Goal: Task Accomplishment & Management: Use online tool/utility

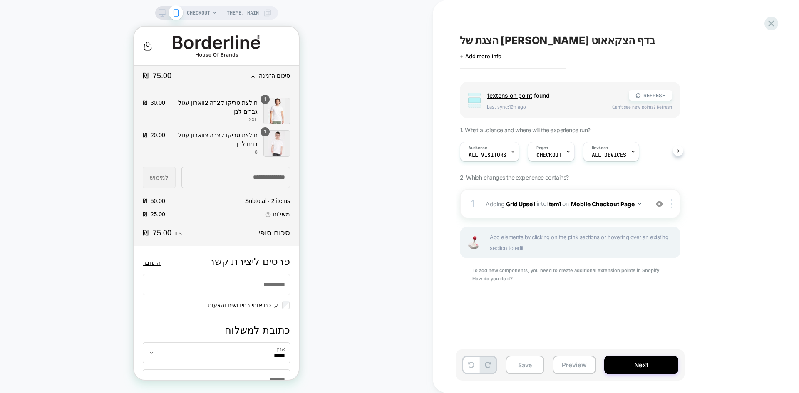
click at [534, 42] on span "הצגת של אפסייל בדף הצקאאוט" at bounding box center [557, 40] width 195 height 12
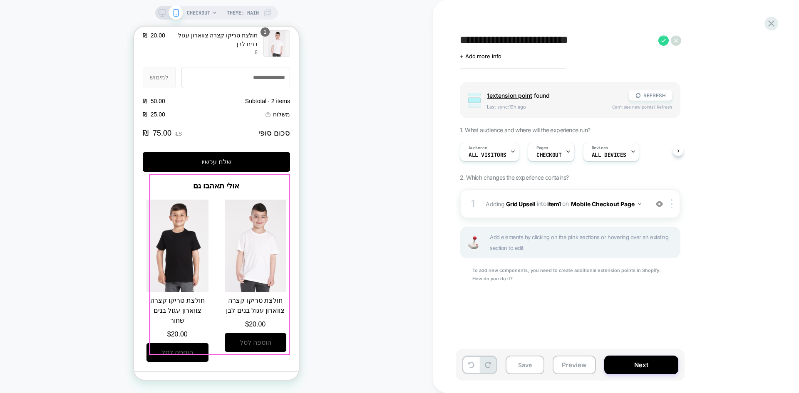
scroll to position [937, 0]
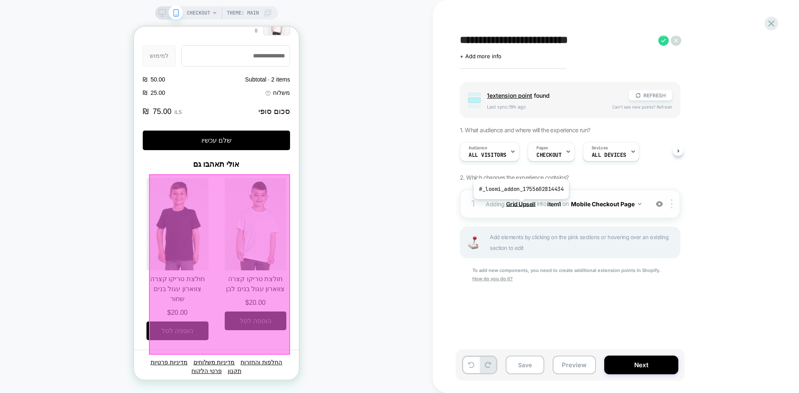
click at [520, 206] on b "Grid Upsell" at bounding box center [521, 203] width 30 height 7
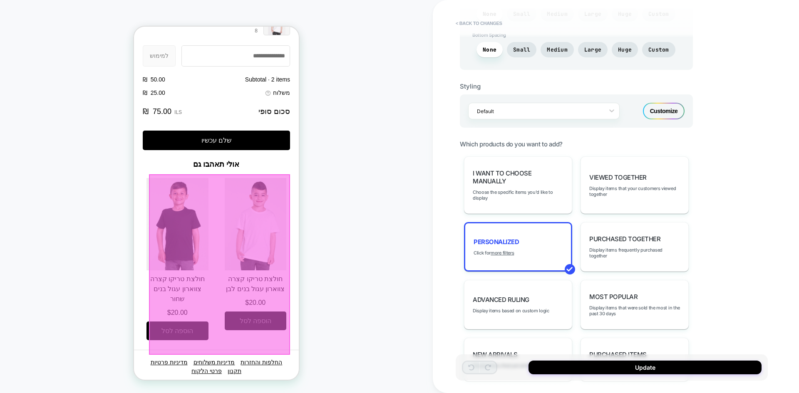
scroll to position [354, 0]
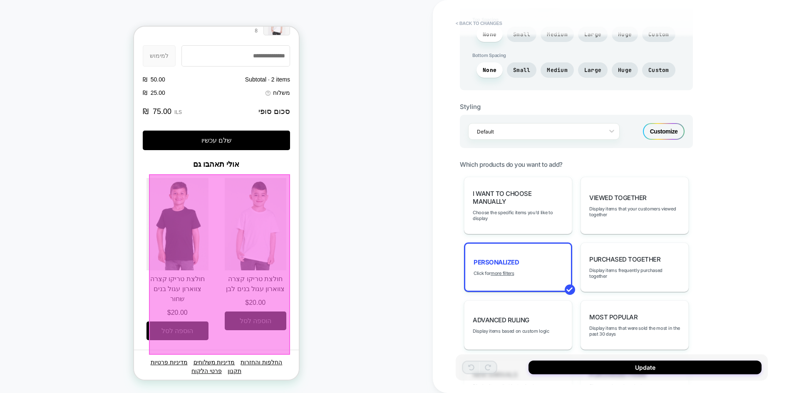
click at [663, 132] on div "Customize" at bounding box center [664, 131] width 42 height 17
type textarea "*"
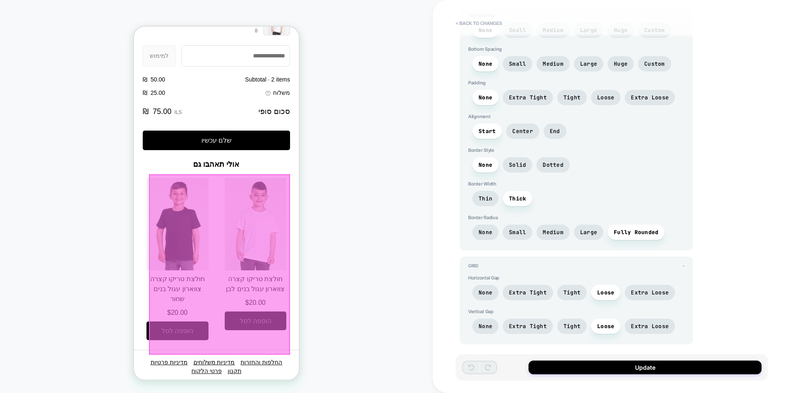
scroll to position [1922, 0]
click at [734, 228] on div "**********" at bounding box center [612, 196] width 312 height 377
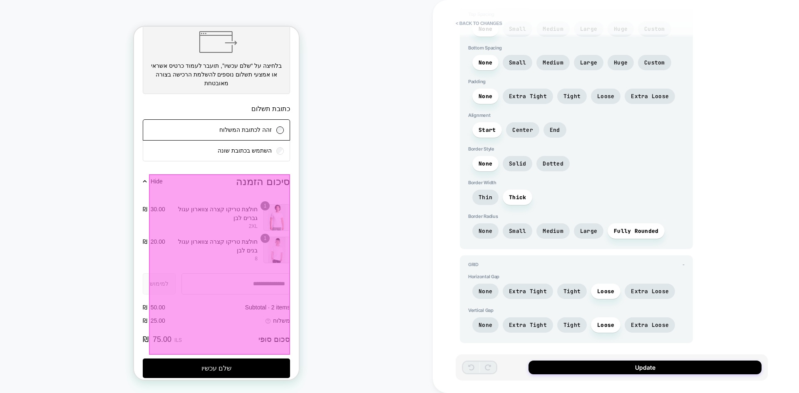
scroll to position [893, 0]
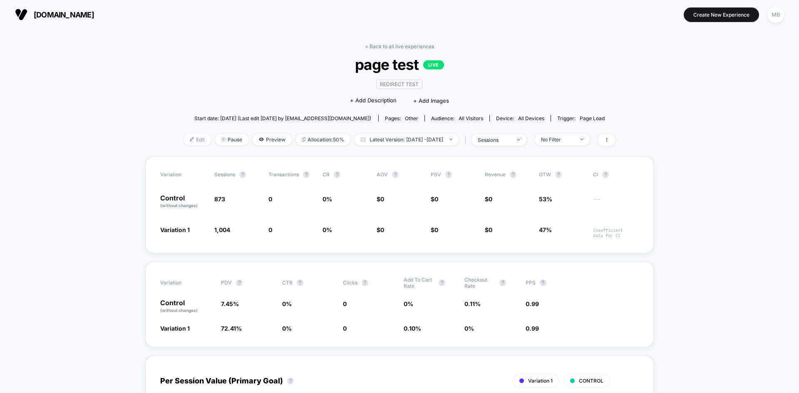
click at [184, 142] on span "Edit" at bounding box center [197, 139] width 27 height 11
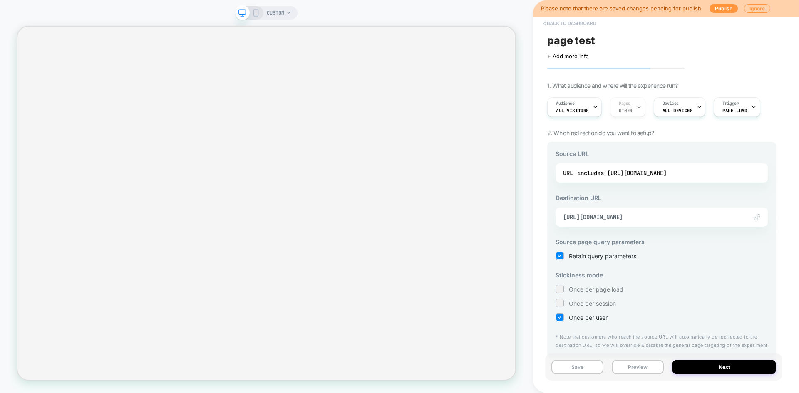
click at [566, 24] on button "< back to dashboard" at bounding box center [569, 23] width 61 height 13
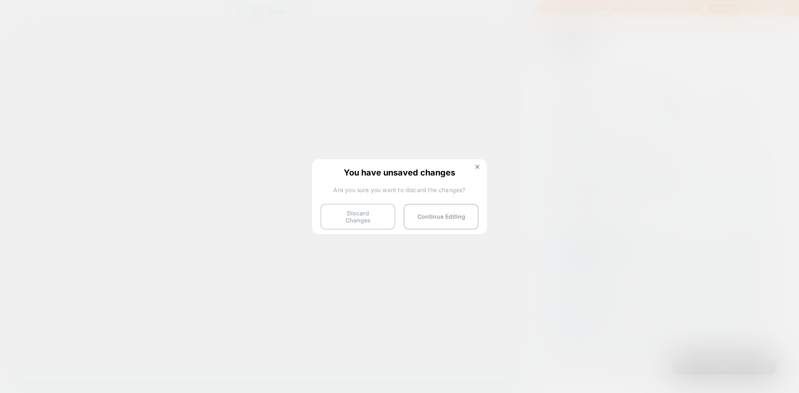
click at [359, 216] on button "Discard Changes" at bounding box center [357, 217] width 75 height 26
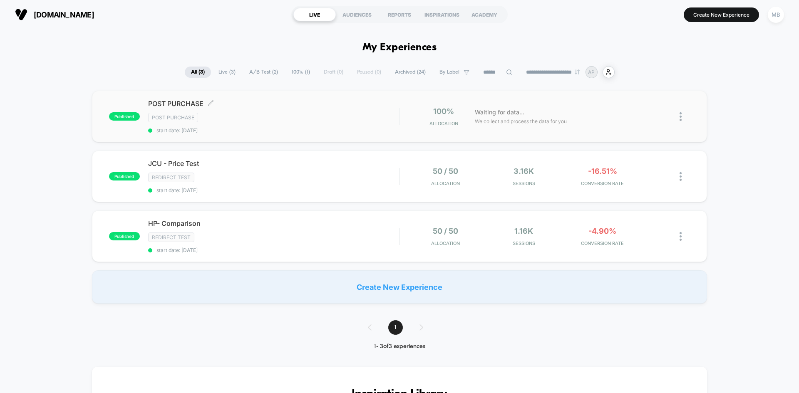
click at [250, 124] on div "POST PURCHASE Click to edit experience details Click to edit experience details…" at bounding box center [273, 116] width 251 height 34
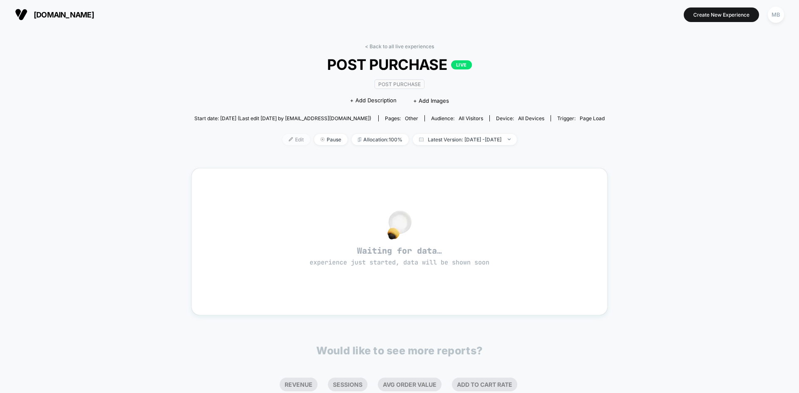
click at [283, 140] on span "Edit" at bounding box center [296, 139] width 27 height 11
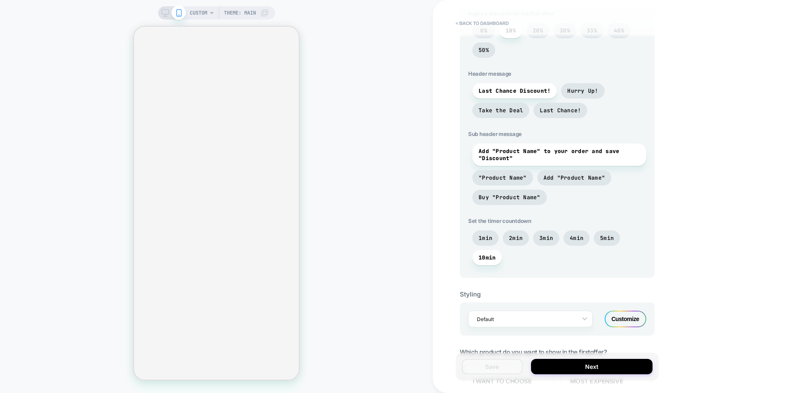
scroll to position [523, 0]
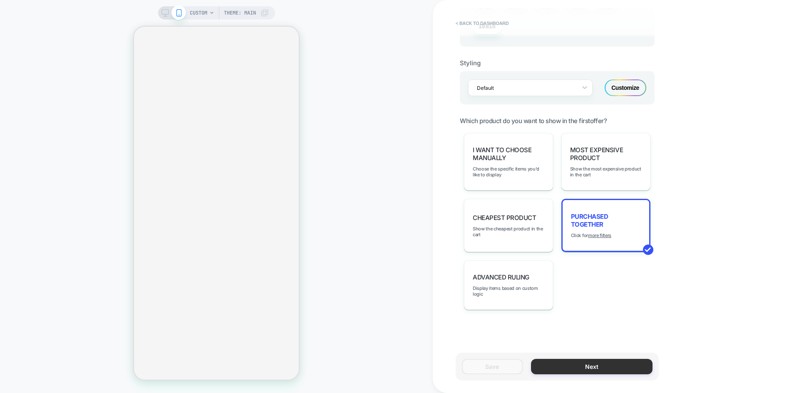
click at [591, 367] on button "Next" at bounding box center [592, 366] width 122 height 15
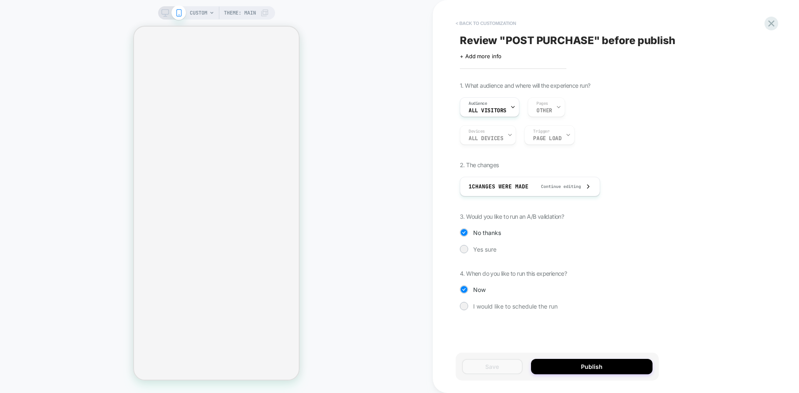
click at [487, 21] on button "< Back to customization" at bounding box center [486, 23] width 69 height 13
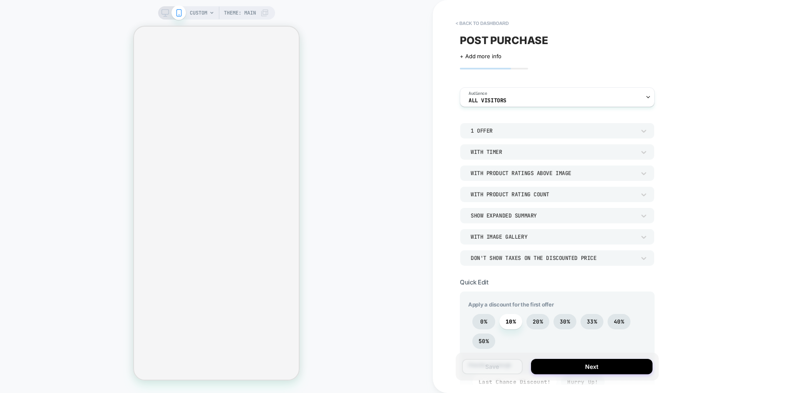
click at [487, 21] on button "< back to dashboard" at bounding box center [482, 23] width 61 height 13
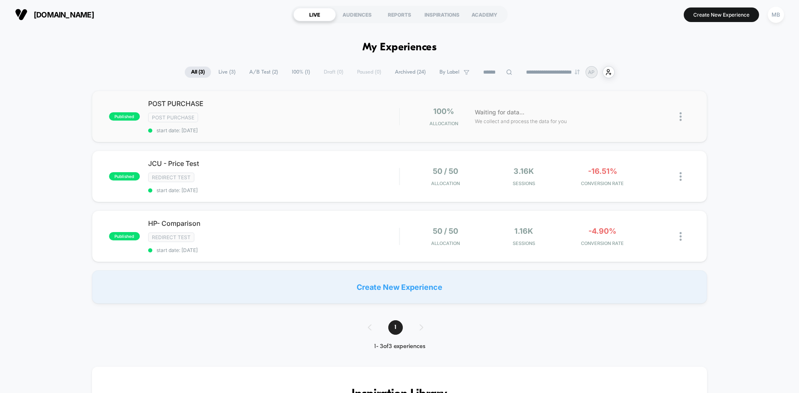
click at [276, 142] on div "published POST PURCHASE Post Purchase start date: 8/18/2025 100% Allocation Wai…" at bounding box center [399, 117] width 615 height 52
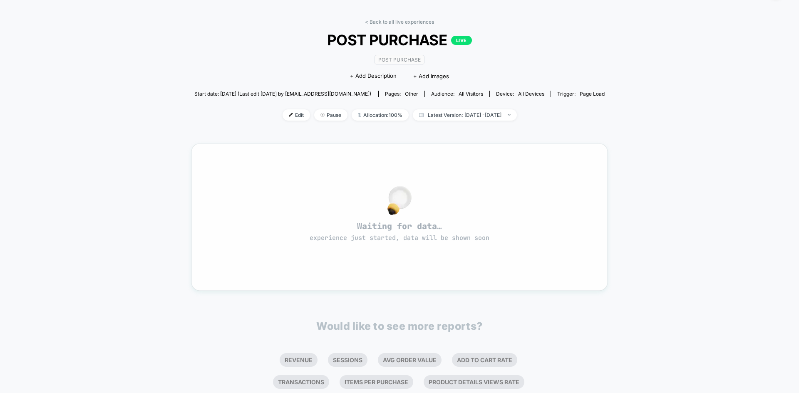
scroll to position [42, 0]
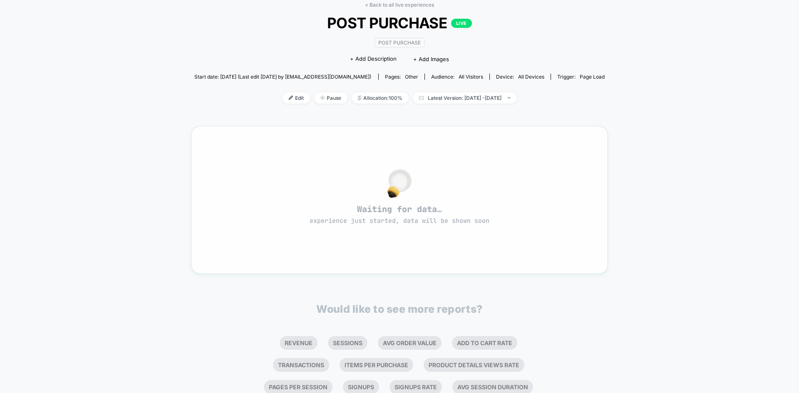
drag, startPoint x: 353, startPoint y: 209, endPoint x: 467, endPoint y: 214, distance: 114.1
click at [467, 214] on span "Waiting for data… experience just started, data will be shown soon" at bounding box center [399, 215] width 386 height 22
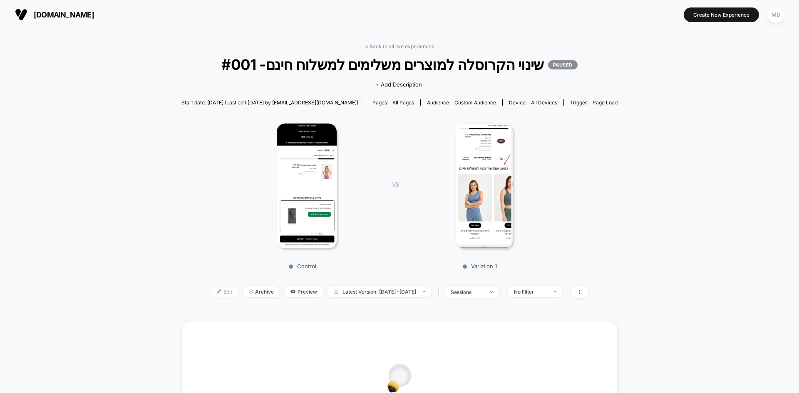
click at [217, 292] on img at bounding box center [219, 292] width 4 height 4
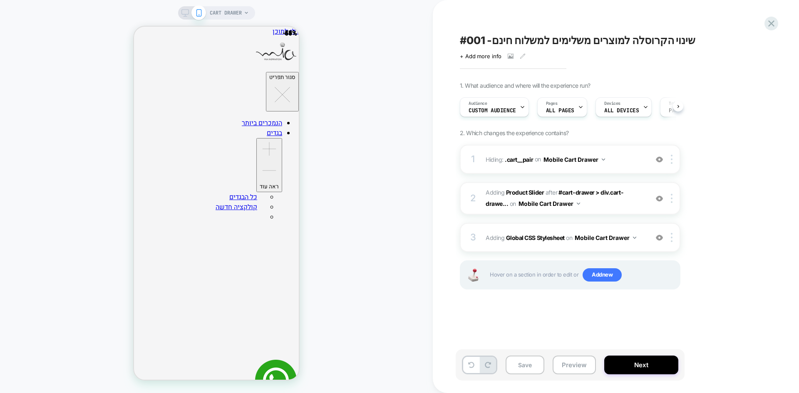
scroll to position [0, 0]
click at [575, 370] on button "Preview" at bounding box center [574, 365] width 43 height 19
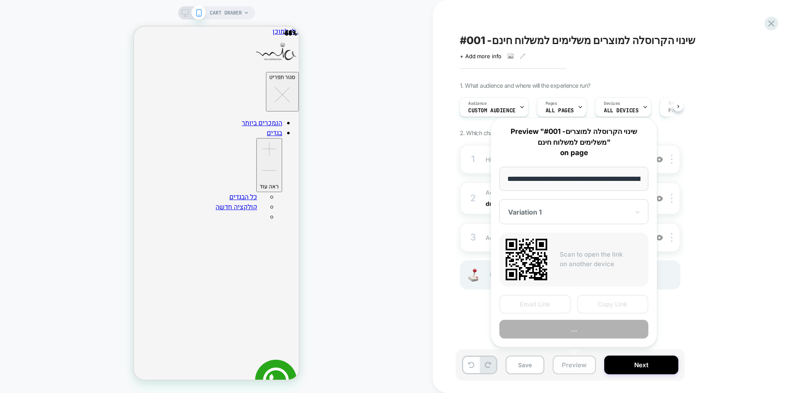
scroll to position [0, 107]
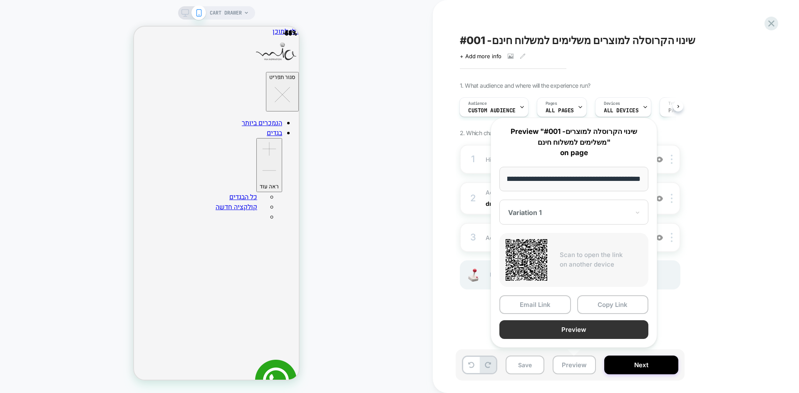
click at [587, 333] on button "Preview" at bounding box center [573, 329] width 149 height 19
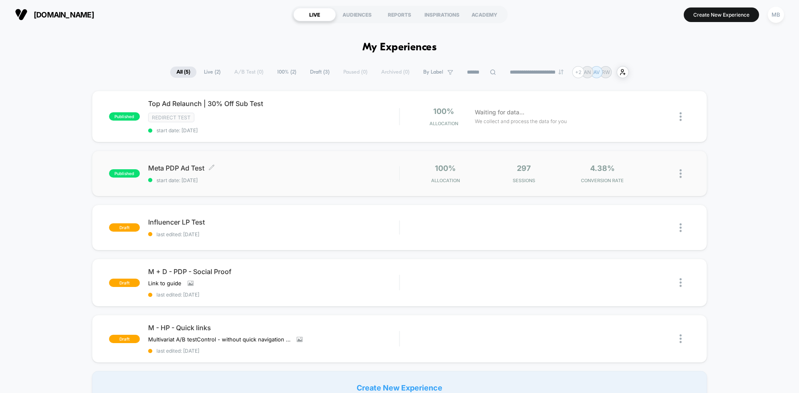
click at [238, 174] on div "Meta PDP Ad Test Click to edit experience details Click to edit experience deta…" at bounding box center [273, 174] width 251 height 20
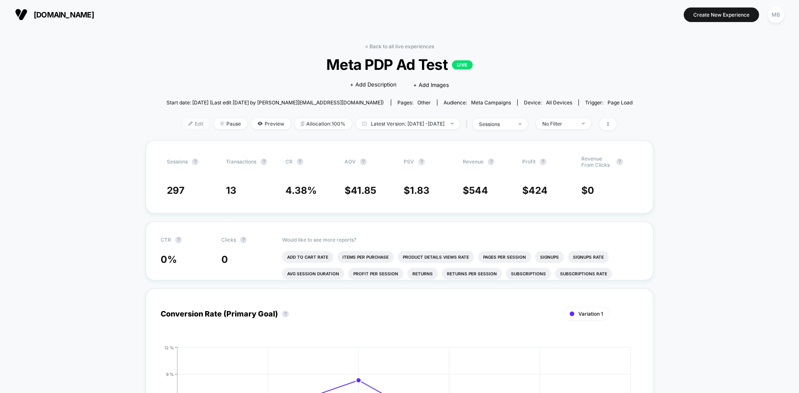
click at [182, 127] on span "Edit" at bounding box center [195, 123] width 27 height 11
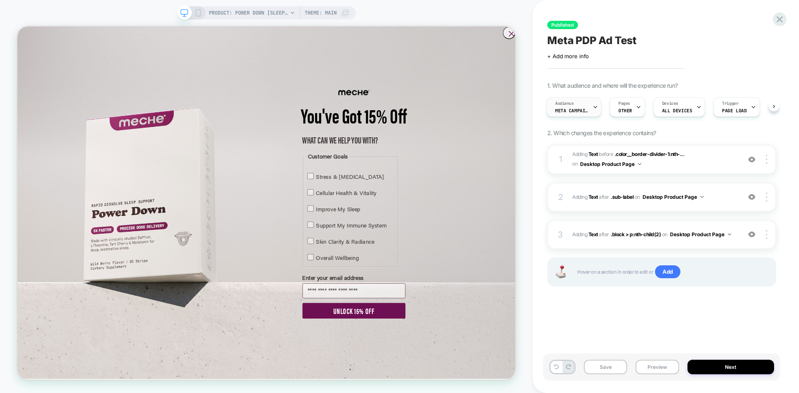
click at [574, 117] on div "Audience Meta campaigns" at bounding box center [573, 107] width 55 height 20
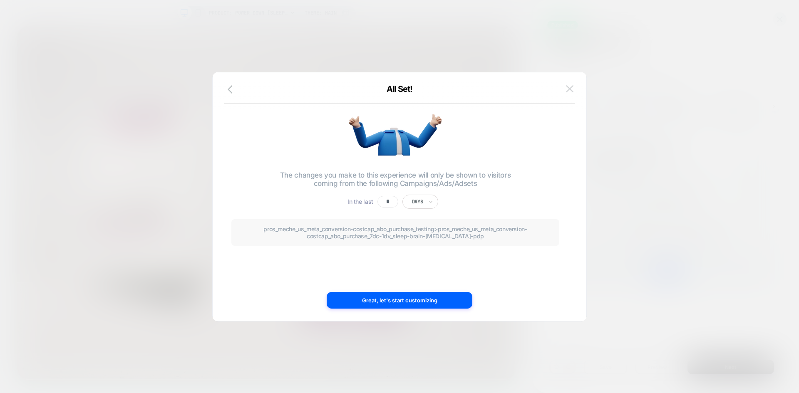
click at [566, 92] on img at bounding box center [569, 88] width 7 height 7
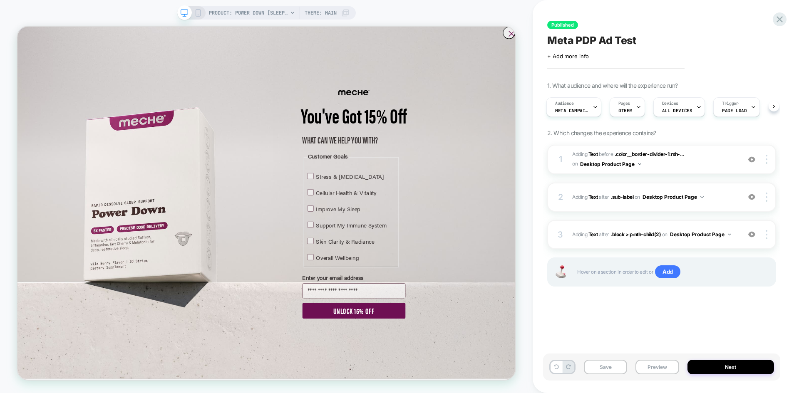
click at [689, 39] on div "Meta PDP Ad Test" at bounding box center [661, 40] width 229 height 12
click at [561, 111] on span "Meta campaigns" at bounding box center [571, 111] width 33 height 6
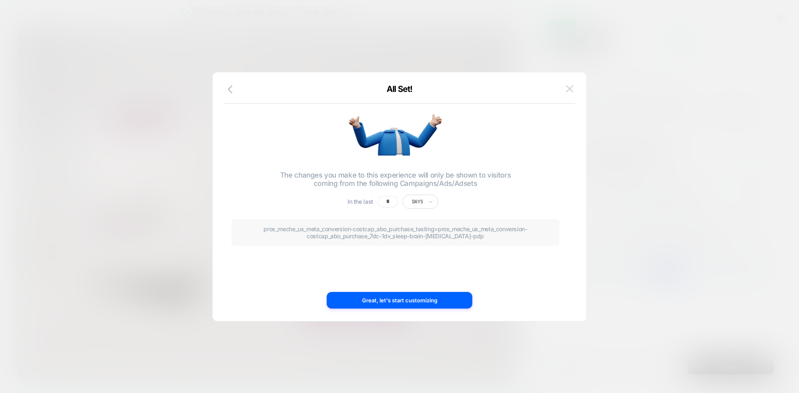
click at [567, 92] on button at bounding box center [570, 89] width 12 height 12
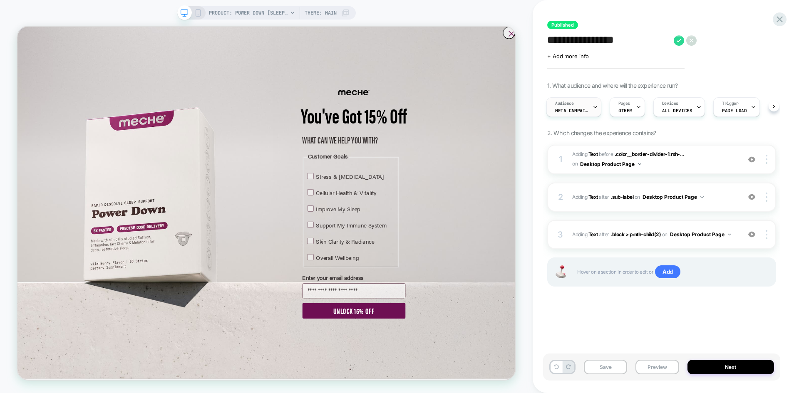
click at [576, 107] on div "Audience Meta campaigns" at bounding box center [572, 107] width 50 height 19
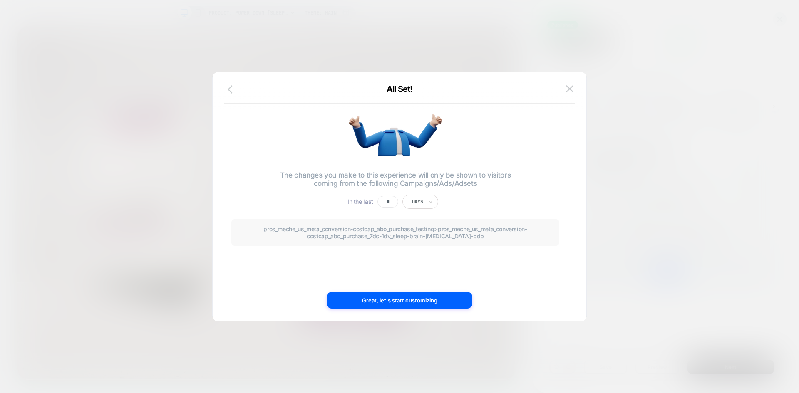
click at [229, 91] on icon "button" at bounding box center [233, 89] width 10 height 10
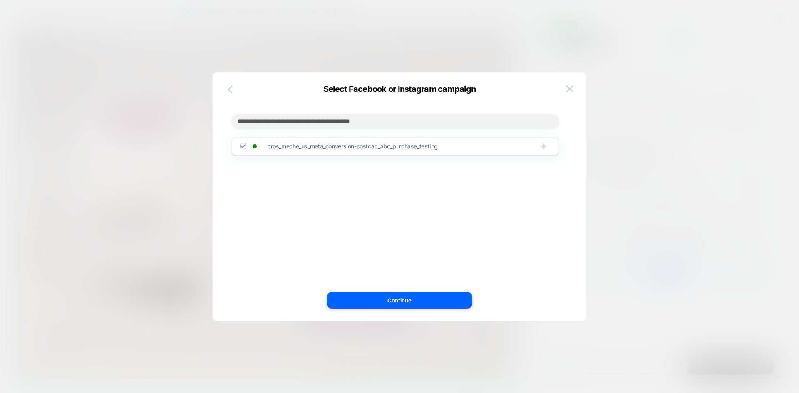
click at [230, 90] on icon "button" at bounding box center [230, 89] width 5 height 8
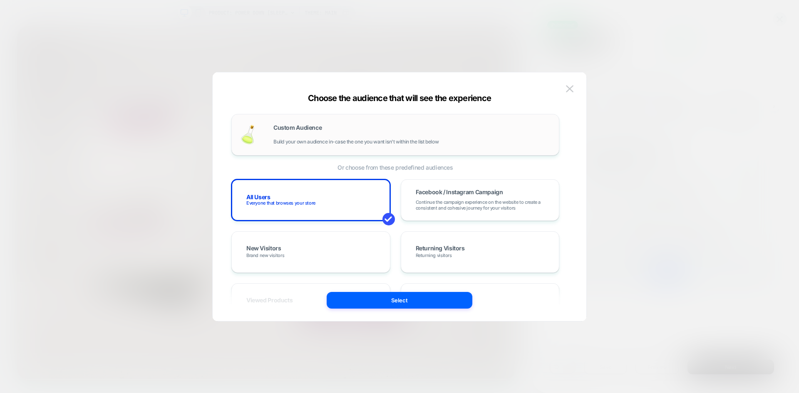
click at [387, 144] on span "Build your own audience in-case the one you want isn't within the list below" at bounding box center [355, 142] width 165 height 6
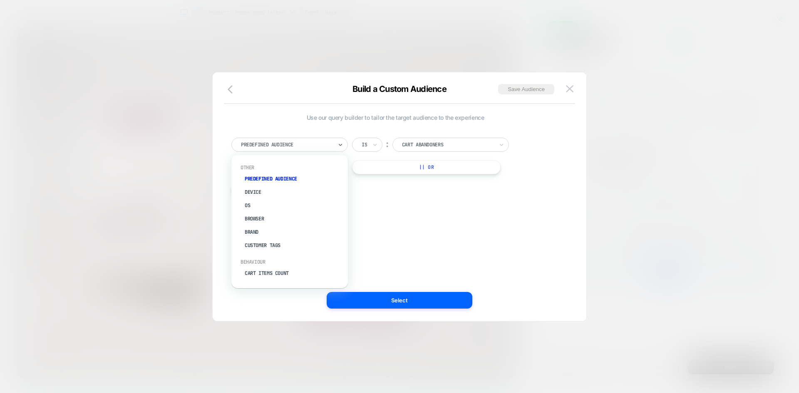
click at [307, 146] on div at bounding box center [287, 144] width 92 height 7
type input "**"
click at [571, 87] on img at bounding box center [569, 88] width 7 height 7
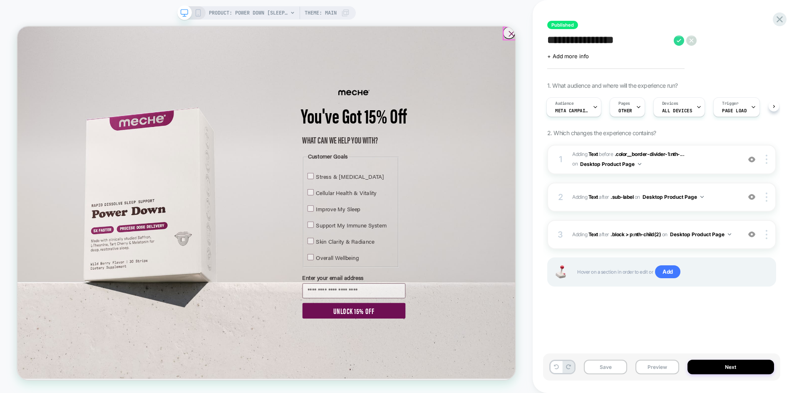
click at [673, 32] on icon "Close dialog" at bounding box center [676, 36] width 17 height 17
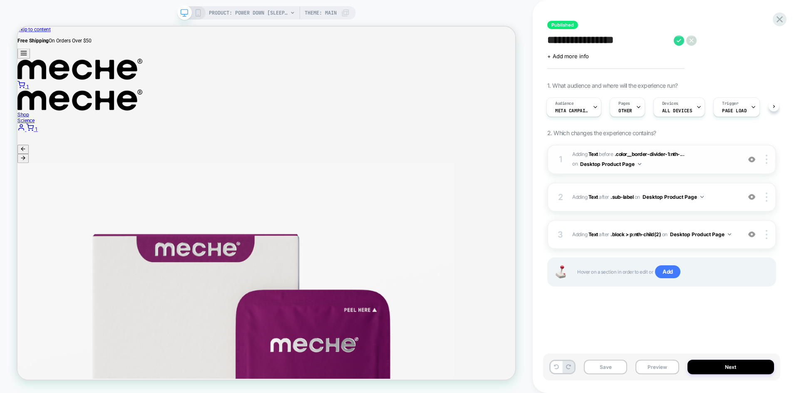
click at [753, 159] on img at bounding box center [751, 159] width 7 height 7
click at [752, 200] on img at bounding box center [751, 197] width 7 height 7
click at [752, 231] on img at bounding box center [751, 234] width 7 height 7
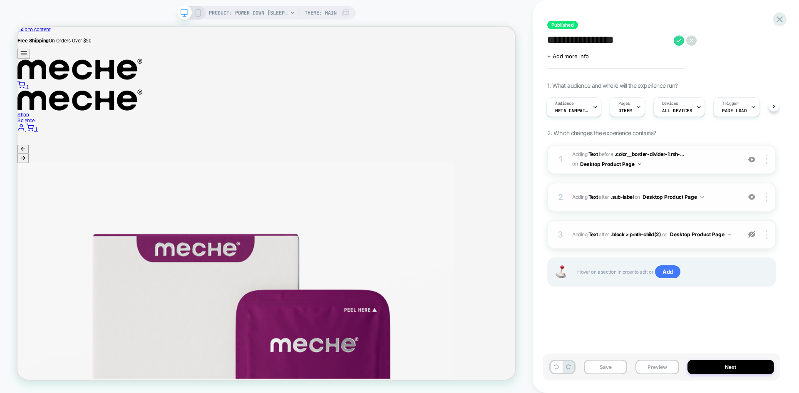
click at [752, 231] on img at bounding box center [751, 234] width 7 height 7
click at [575, 107] on div "Audience Meta campaigns" at bounding box center [572, 107] width 50 height 19
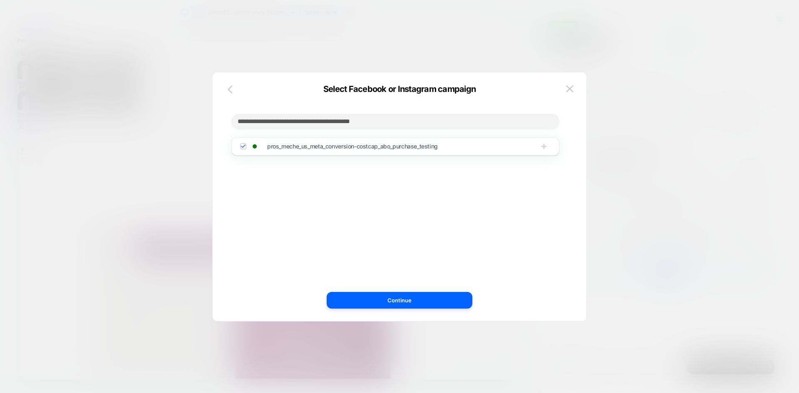
click at [228, 88] on icon "button" at bounding box center [233, 89] width 10 height 10
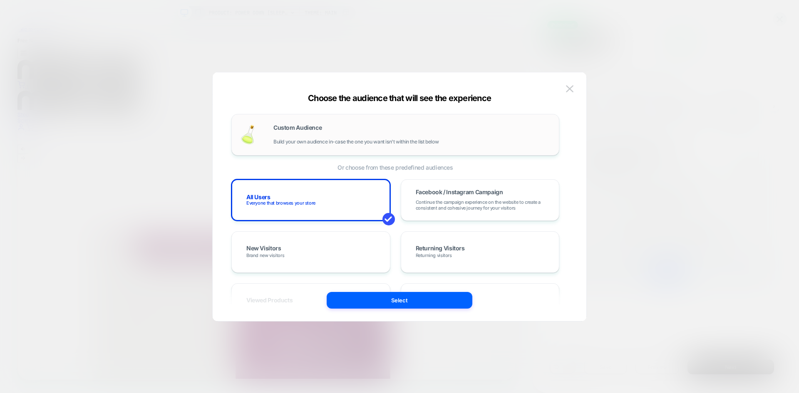
click at [407, 139] on span "Build your own audience in-case the one you want isn't within the list below" at bounding box center [355, 142] width 165 height 6
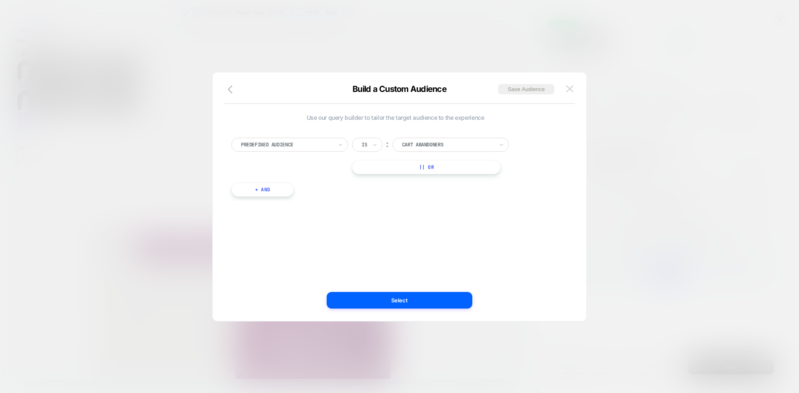
click at [569, 87] on img at bounding box center [569, 88] width 7 height 7
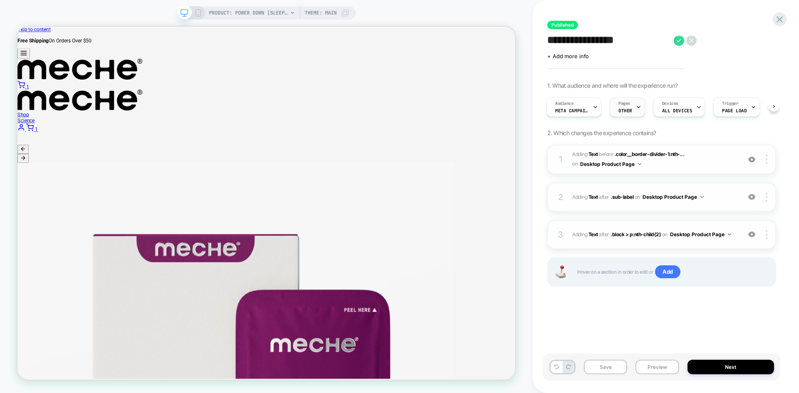
click at [632, 109] on div "Pages OTHER" at bounding box center [625, 107] width 30 height 19
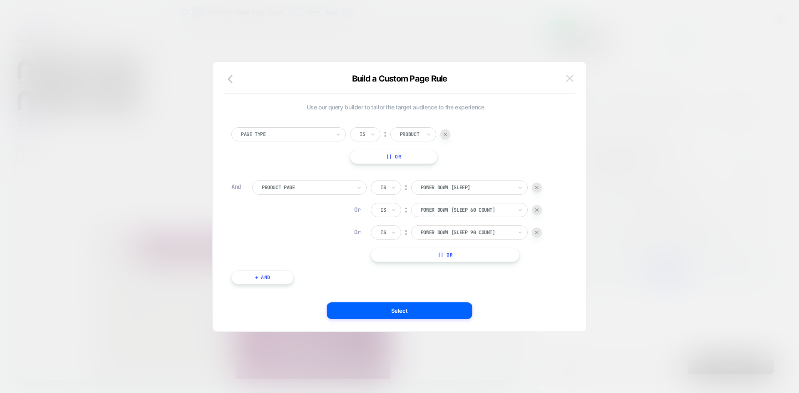
click at [568, 79] on img at bounding box center [569, 78] width 7 height 7
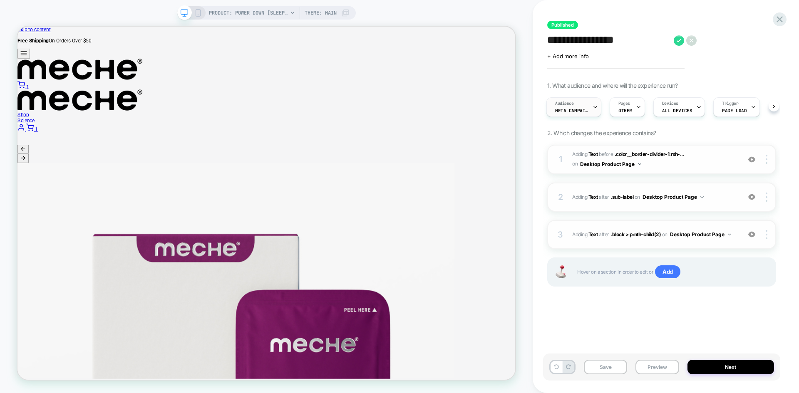
click at [579, 108] on span "Meta campaigns" at bounding box center [571, 111] width 33 height 6
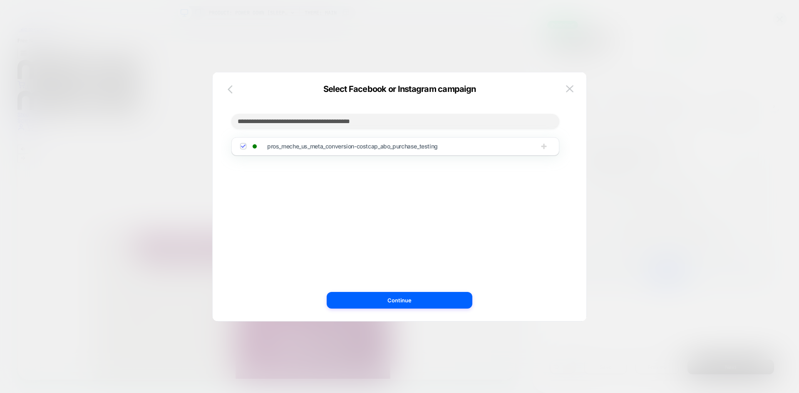
click at [228, 91] on icon "button" at bounding box center [233, 89] width 10 height 10
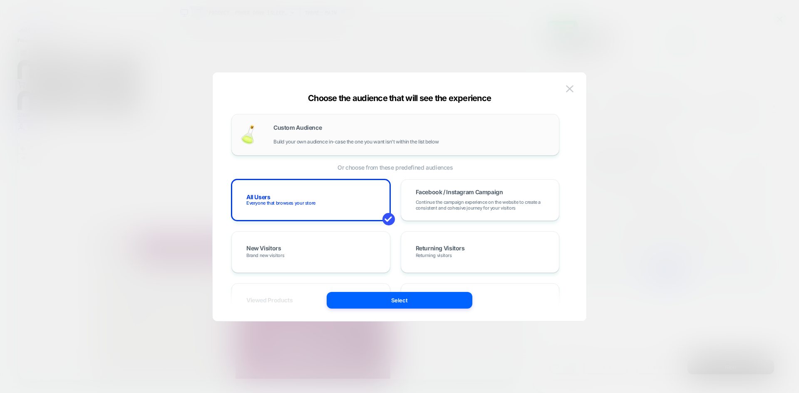
click at [388, 137] on div "Custom Audience Build your own audience in-case the one you want isn't within t…" at bounding box center [411, 135] width 277 height 20
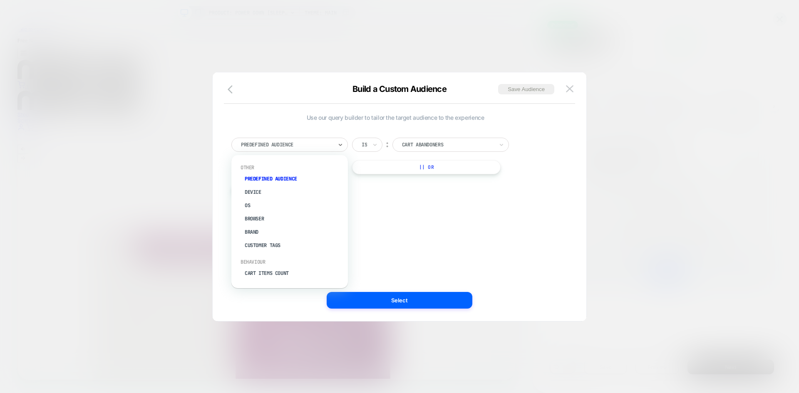
click at [309, 145] on div at bounding box center [287, 144] width 92 height 7
type input "**"
click at [571, 87] on img at bounding box center [569, 88] width 7 height 7
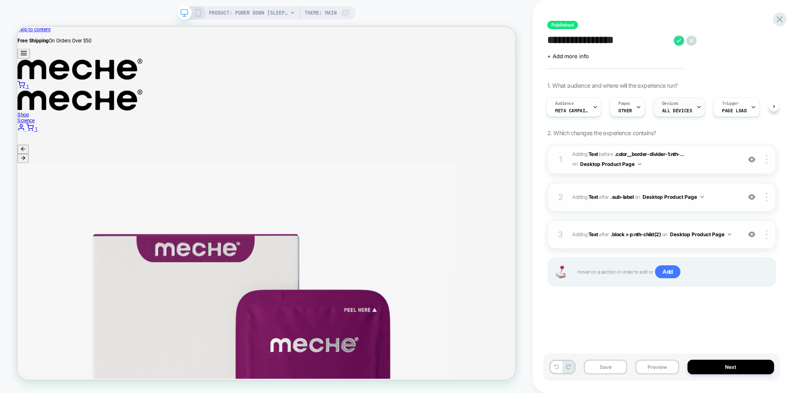
click at [674, 112] on span "ALL DEVICES" at bounding box center [677, 111] width 30 height 6
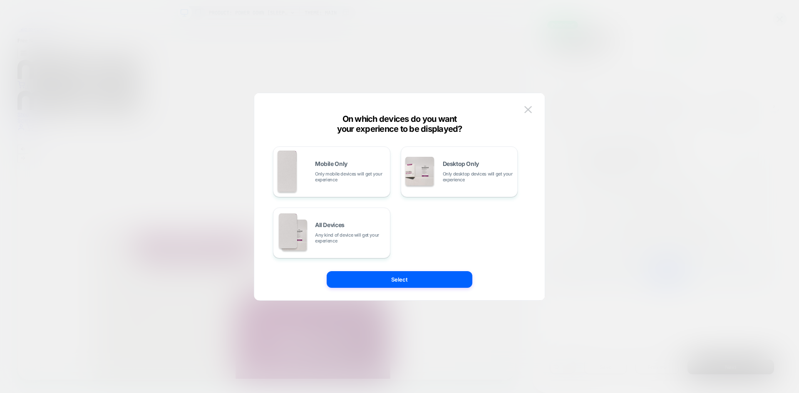
click at [532, 111] on button at bounding box center [528, 110] width 12 height 12
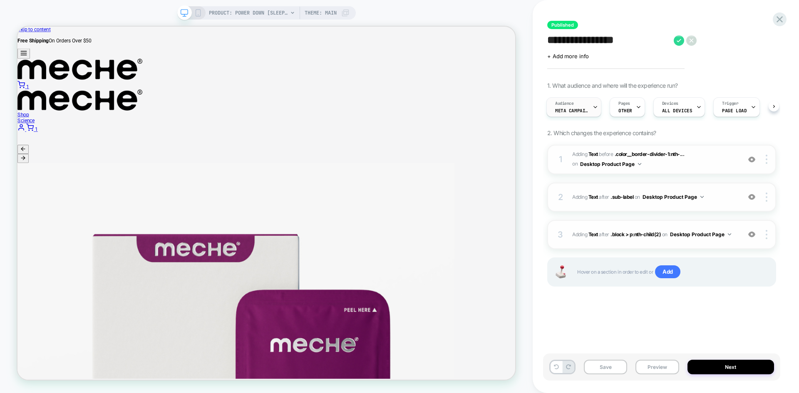
click at [561, 115] on div "Audience Meta campaigns" at bounding box center [572, 107] width 50 height 19
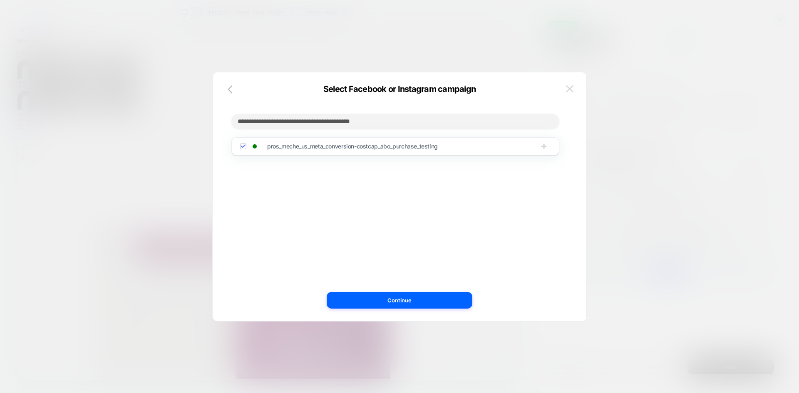
click at [571, 91] on img at bounding box center [569, 88] width 7 height 7
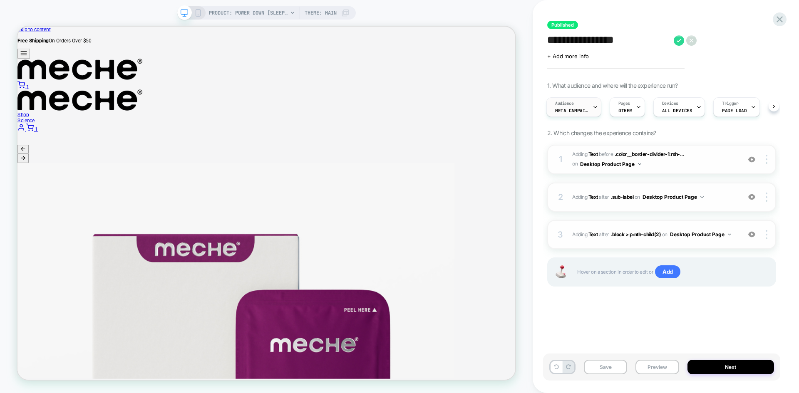
click at [564, 111] on span "Meta campaigns" at bounding box center [571, 111] width 33 height 6
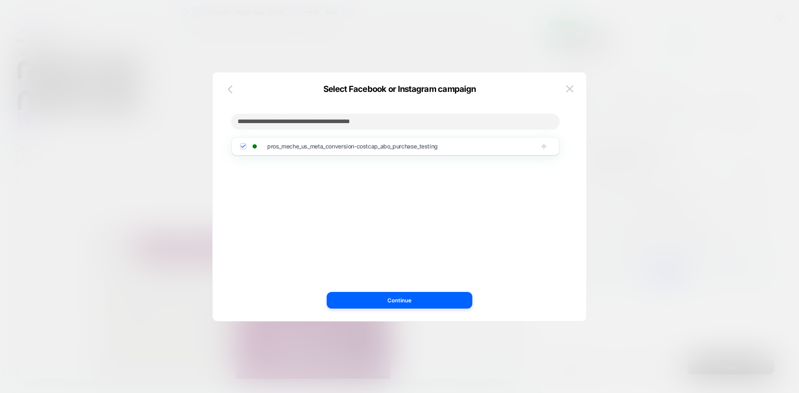
click at [231, 90] on icon "button" at bounding box center [233, 89] width 10 height 10
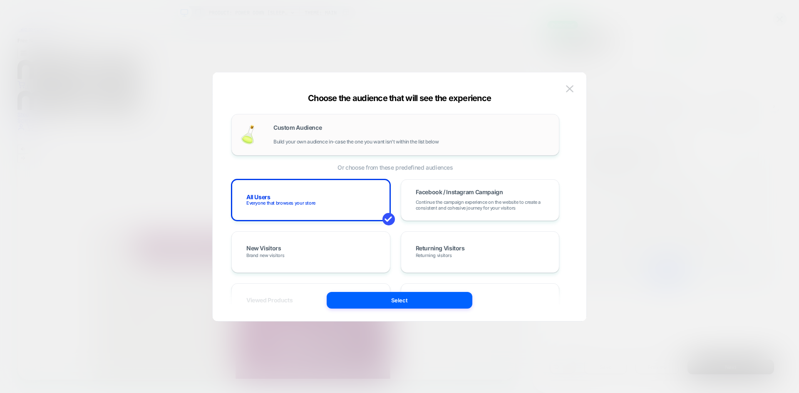
click at [305, 136] on div "Custom Audience Build your own audience in-case the one you want isn't within t…" at bounding box center [411, 135] width 277 height 20
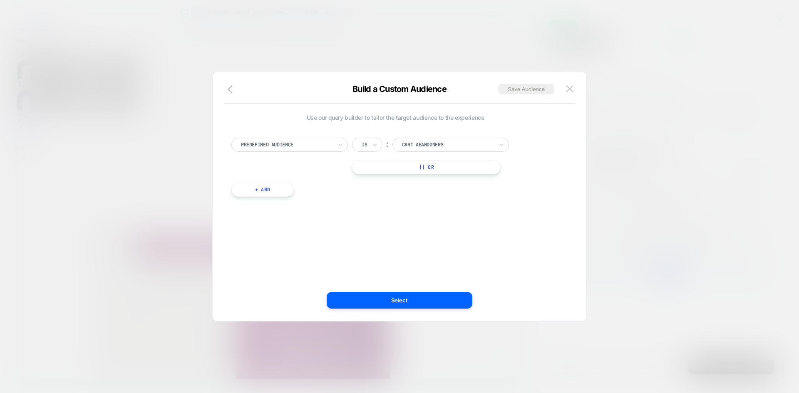
click at [329, 143] on div at bounding box center [287, 144] width 92 height 7
type input "***"
click at [266, 191] on div "UTM Medium" at bounding box center [294, 192] width 108 height 13
click at [402, 146] on input at bounding box center [444, 145] width 104 height 14
click at [376, 145] on icon at bounding box center [375, 145] width 6 height 8
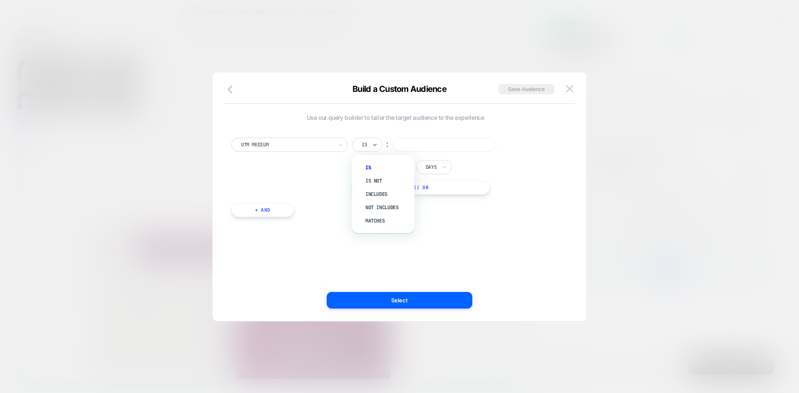
click at [377, 166] on div "Is" at bounding box center [387, 167] width 54 height 13
click at [412, 147] on input at bounding box center [444, 145] width 104 height 14
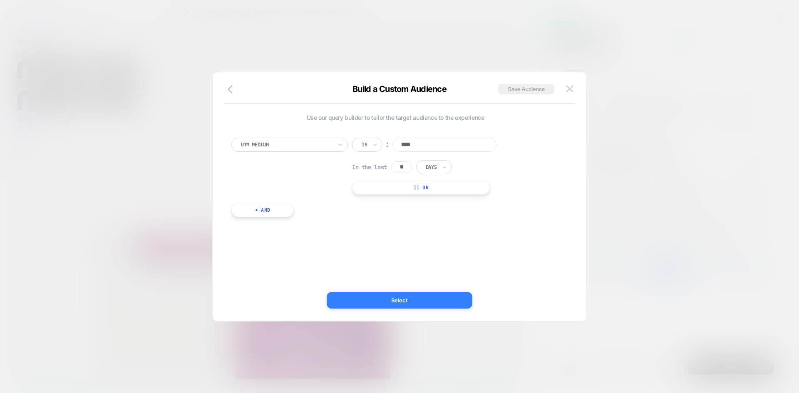
type input "****"
click at [394, 300] on button "Select" at bounding box center [400, 300] width 146 height 17
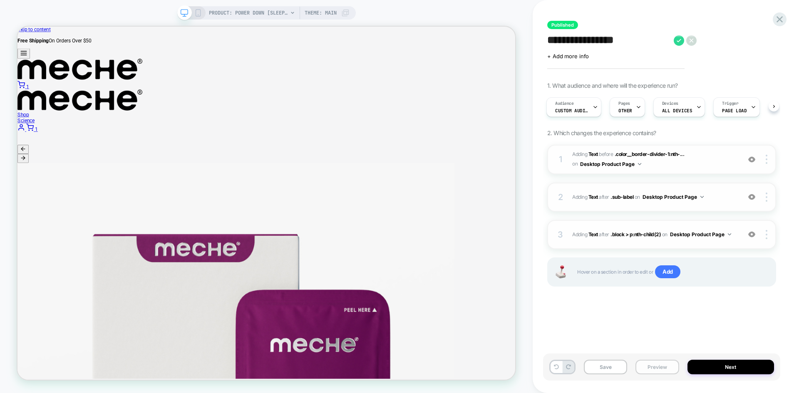
click at [648, 368] on button "Preview" at bounding box center [657, 367] width 43 height 15
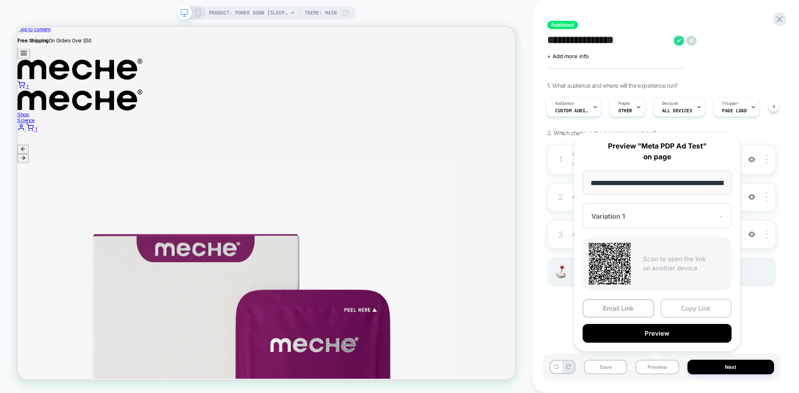
click at [693, 306] on button "Copy Link" at bounding box center [696, 308] width 72 height 19
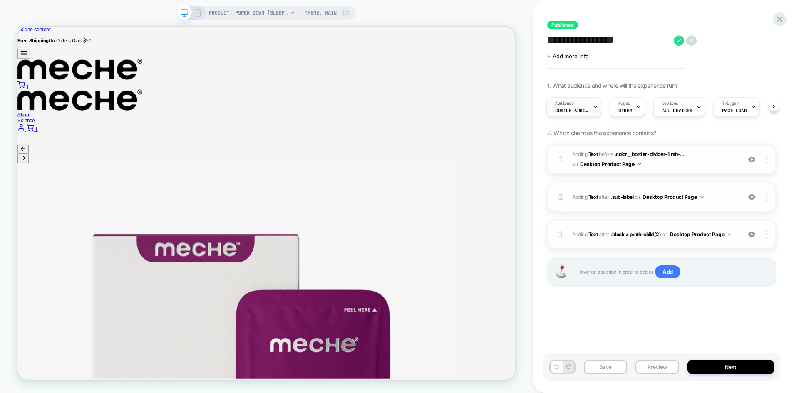
click at [577, 112] on span "Custom Audience" at bounding box center [571, 111] width 33 height 6
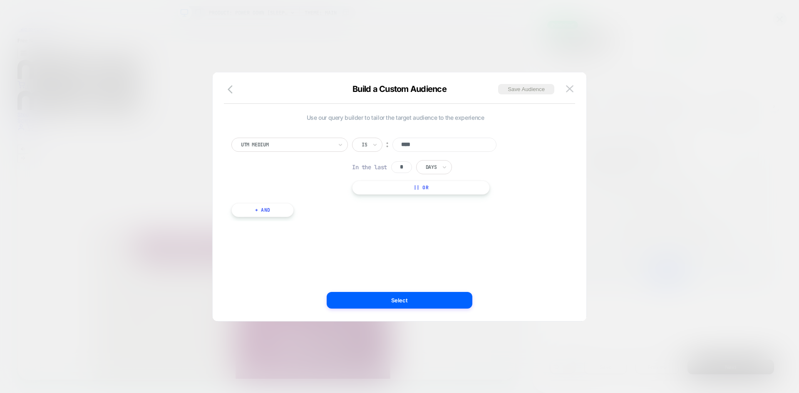
click at [475, 90] on div "Build a Custom Audience Save Audience" at bounding box center [400, 94] width 374 height 20
click at [279, 147] on div at bounding box center [287, 144] width 92 height 7
type input "***"
click at [264, 179] on div "UTM Source" at bounding box center [294, 178] width 108 height 13
click at [411, 143] on input at bounding box center [444, 145] width 104 height 14
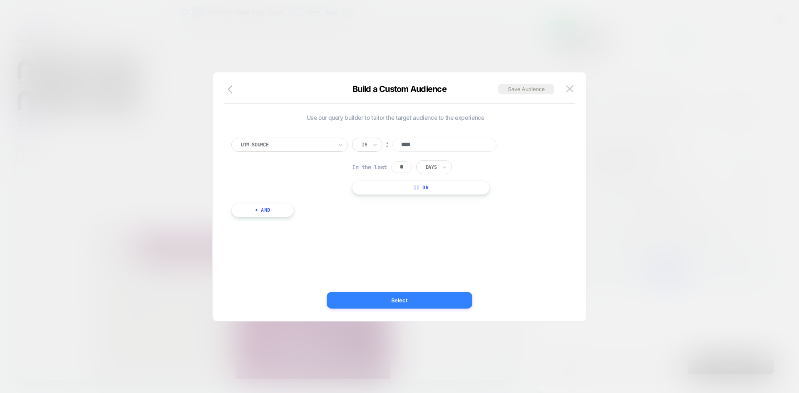
type input "****"
click at [455, 294] on button "Select" at bounding box center [400, 300] width 146 height 17
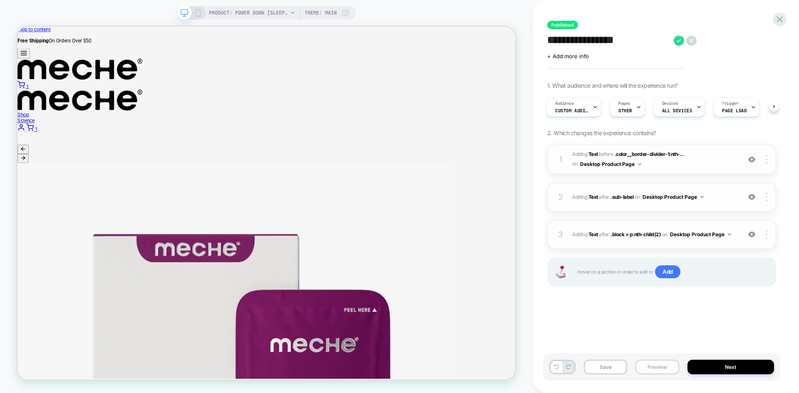
drag, startPoint x: 655, startPoint y: 365, endPoint x: 661, endPoint y: 367, distance: 5.8
click at [656, 366] on button "Preview" at bounding box center [657, 367] width 43 height 15
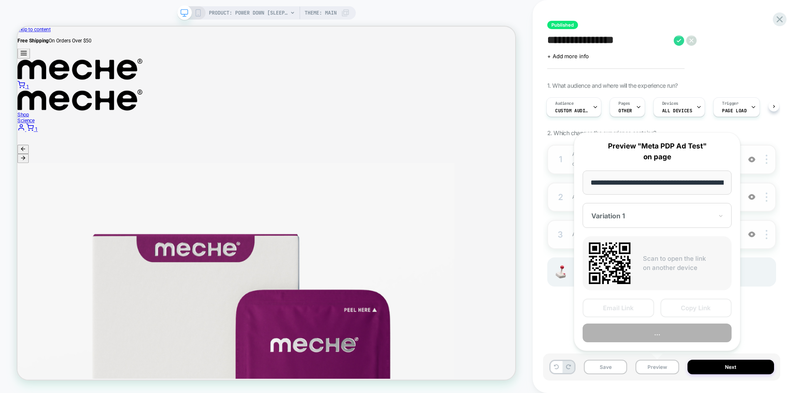
scroll to position [0, 109]
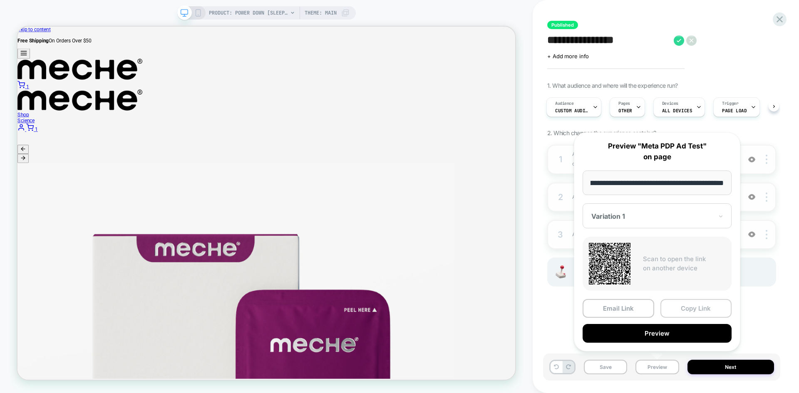
click at [706, 310] on button "Copy Link" at bounding box center [696, 308] width 72 height 19
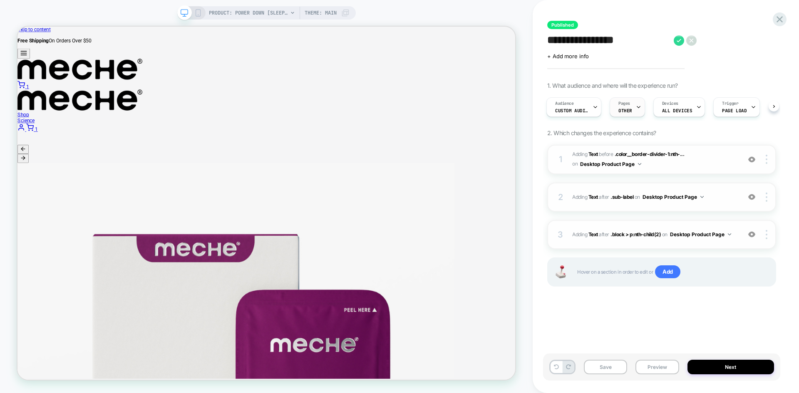
click at [639, 108] on icon at bounding box center [638, 106] width 5 height 5
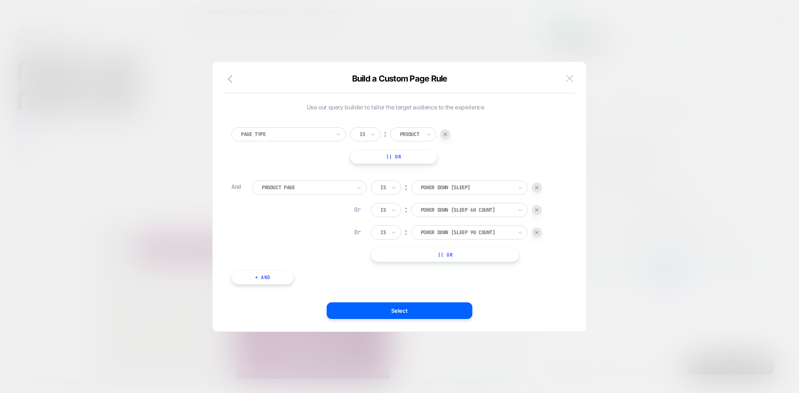
click at [576, 77] on button at bounding box center [570, 78] width 12 height 12
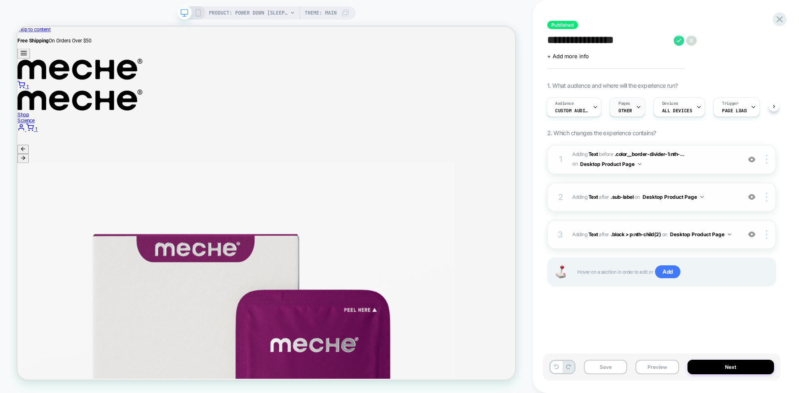
click at [632, 108] on div "Pages OTHER" at bounding box center [625, 107] width 30 height 19
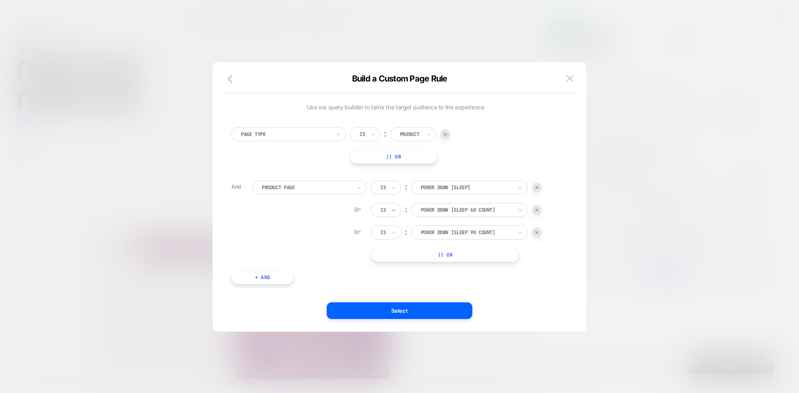
click at [392, 211] on icon at bounding box center [394, 210] width 6 height 8
click at [509, 154] on div "Page Type Is ︰ Product || Or" at bounding box center [395, 145] width 328 height 37
click at [565, 82] on button at bounding box center [570, 78] width 12 height 12
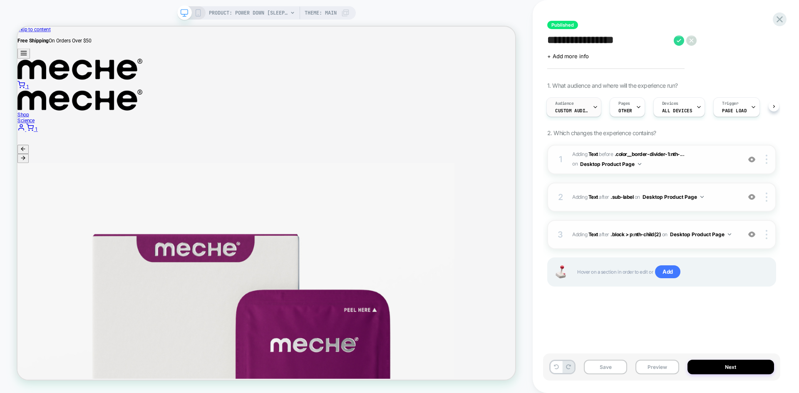
click at [585, 103] on div "Audience Custom Audience" at bounding box center [572, 107] width 50 height 19
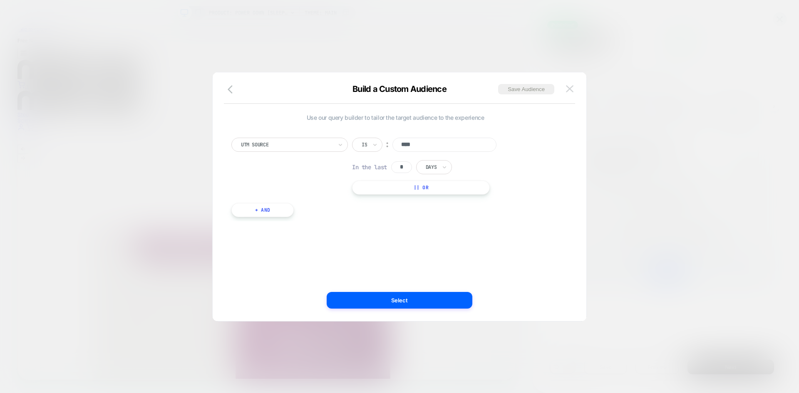
click at [570, 92] on img at bounding box center [569, 88] width 7 height 7
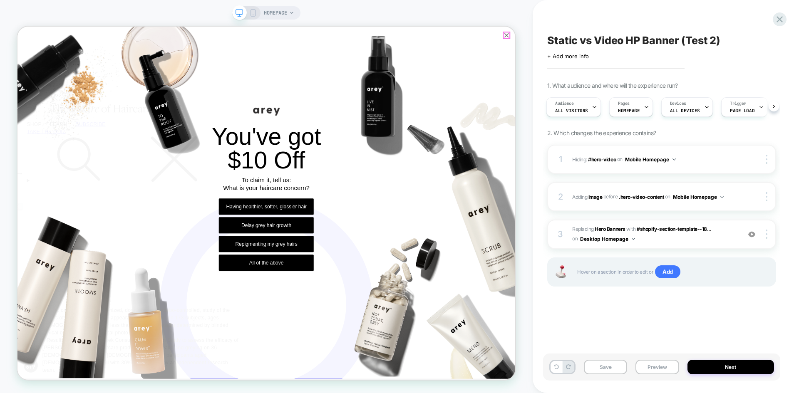
click at [668, 38] on icon "Close popup" at bounding box center [670, 38] width 10 height 10
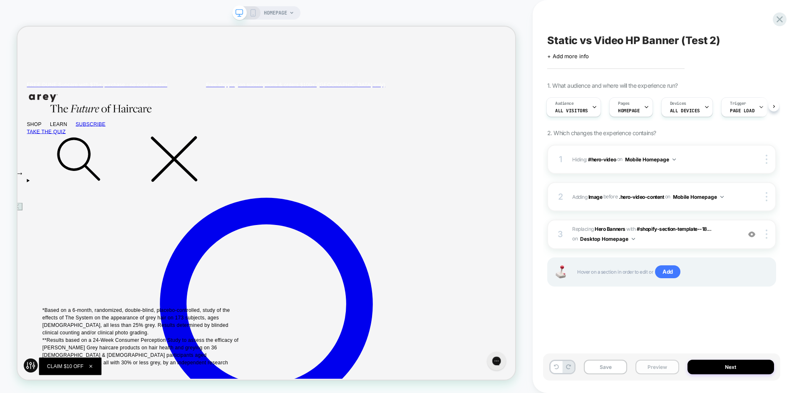
click at [662, 364] on button "Preview" at bounding box center [657, 367] width 43 height 15
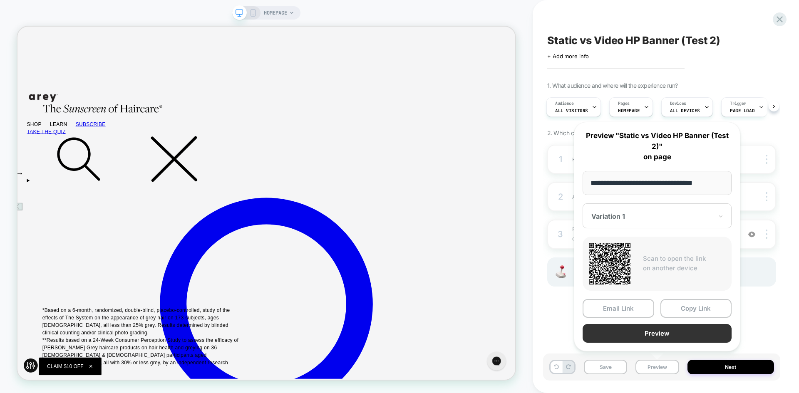
click at [677, 332] on button "Preview" at bounding box center [657, 333] width 149 height 19
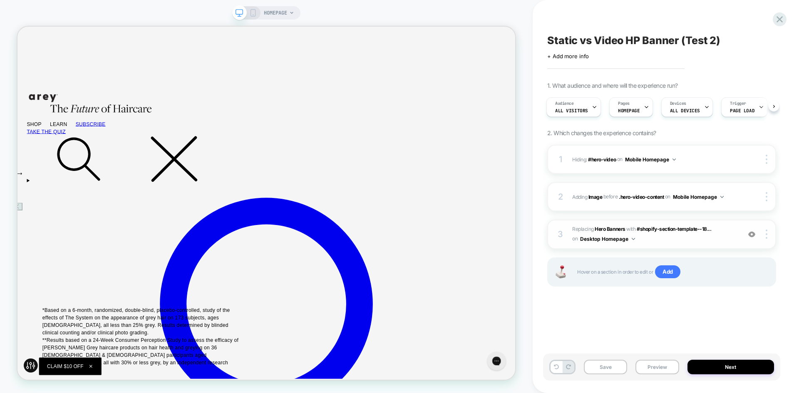
click at [754, 238] on div at bounding box center [752, 234] width 16 height 9
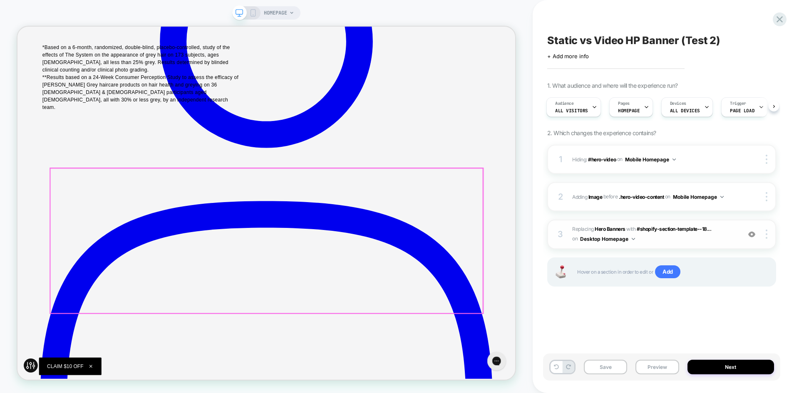
scroll to position [286, 0]
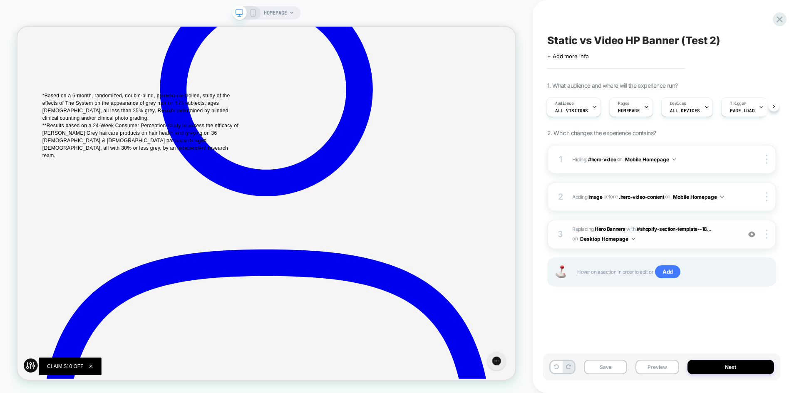
click at [753, 233] on img at bounding box center [751, 234] width 7 height 7
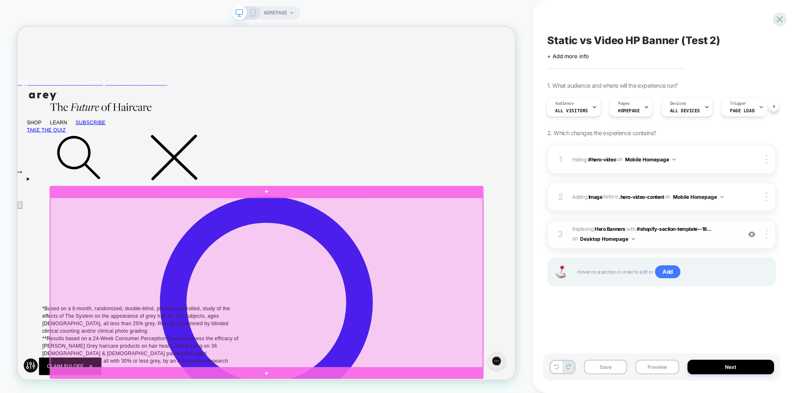
scroll to position [0, 0]
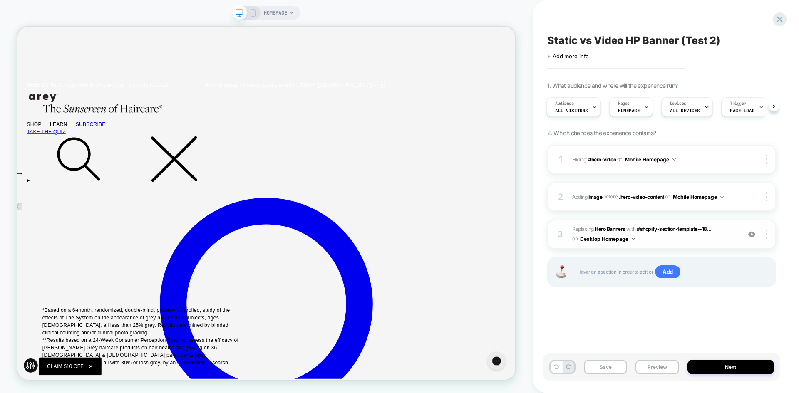
click at [751, 236] on img at bounding box center [751, 234] width 7 height 7
click at [752, 235] on img at bounding box center [751, 234] width 7 height 7
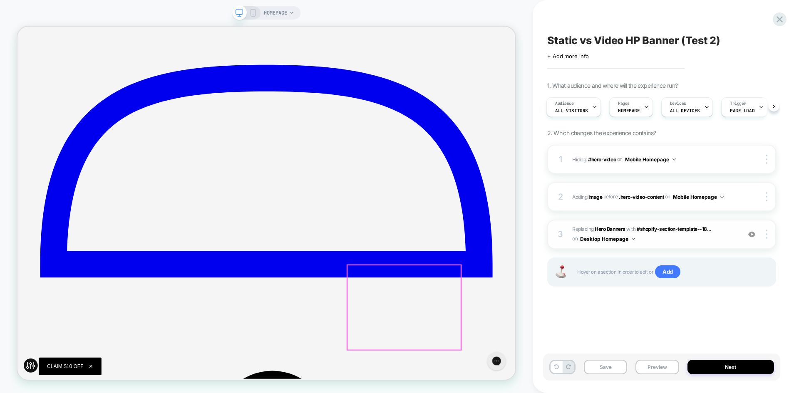
scroll to position [536, 0]
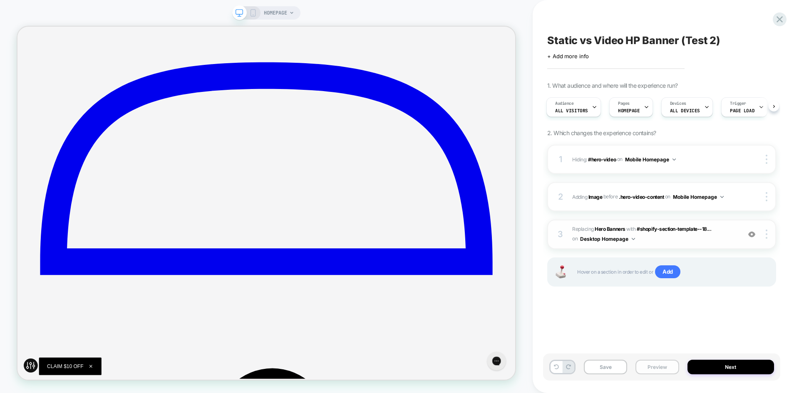
click at [658, 372] on button "Preview" at bounding box center [657, 367] width 43 height 15
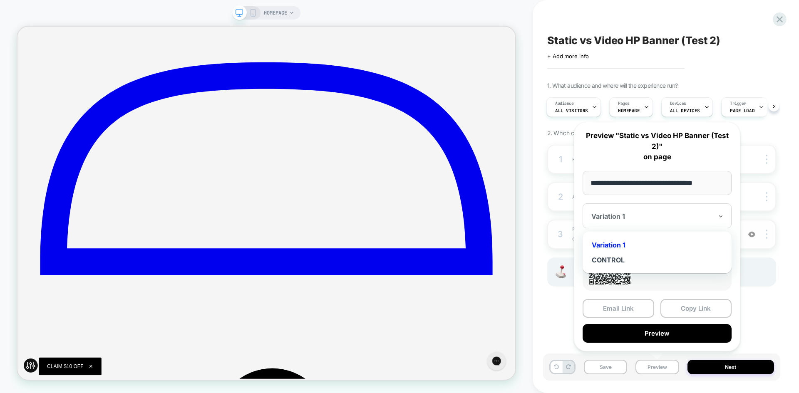
click at [649, 217] on div at bounding box center [652, 216] width 122 height 8
click at [619, 259] on div "CONTROL" at bounding box center [657, 260] width 141 height 15
click at [699, 311] on button "Copy Link" at bounding box center [696, 308] width 72 height 19
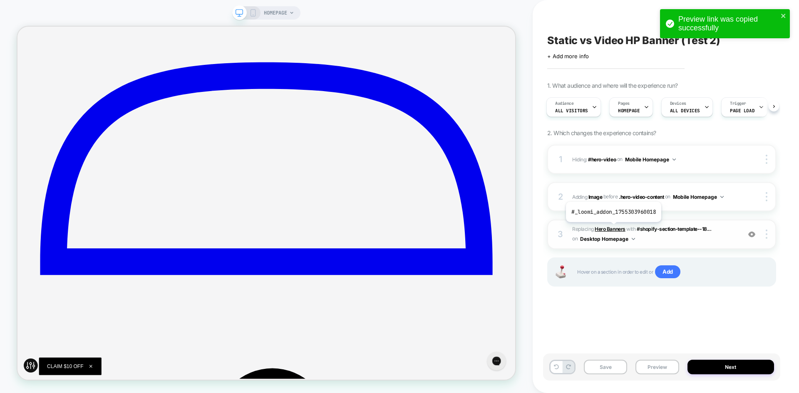
click at [613, 228] on b "Hero Banners" at bounding box center [610, 229] width 30 height 6
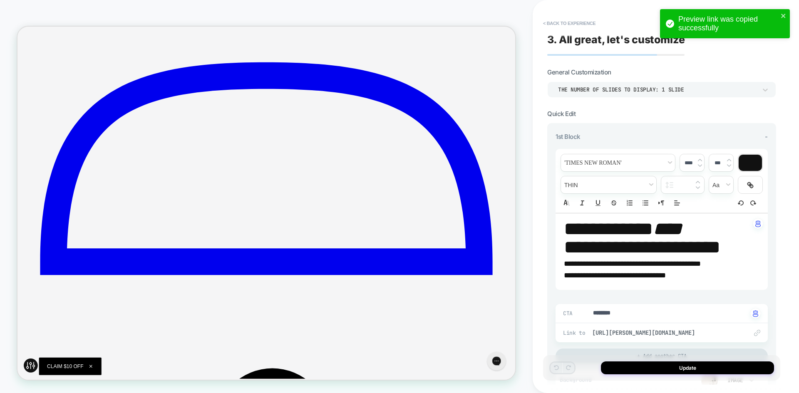
type textarea "*"
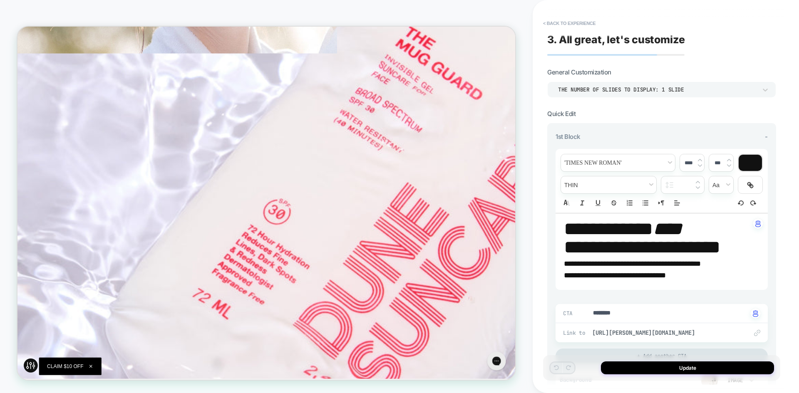
scroll to position [2408, 0]
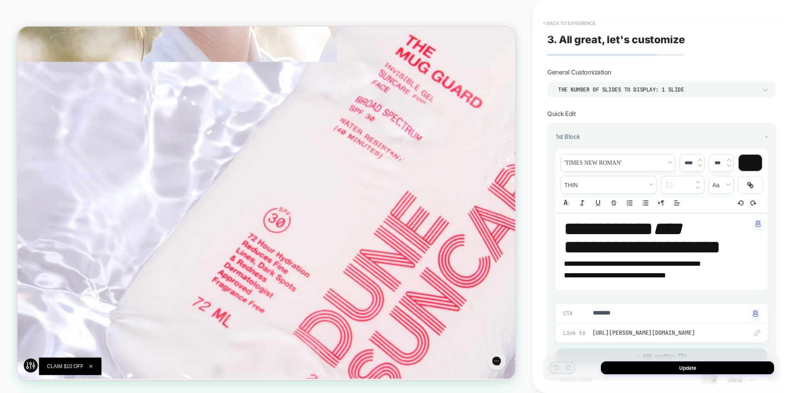
click at [561, 24] on button "< Back to experience" at bounding box center [569, 23] width 61 height 13
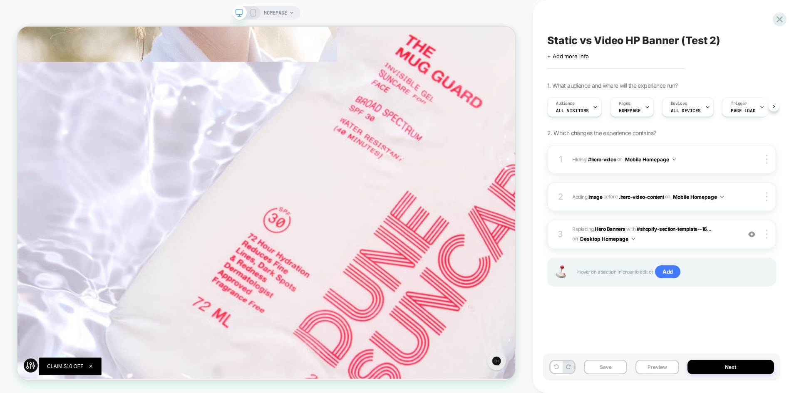
scroll to position [0, 0]
drag, startPoint x: 254, startPoint y: 16, endPoint x: 139, endPoint y: 7, distance: 115.6
click at [254, 16] on icon at bounding box center [252, 12] width 7 height 7
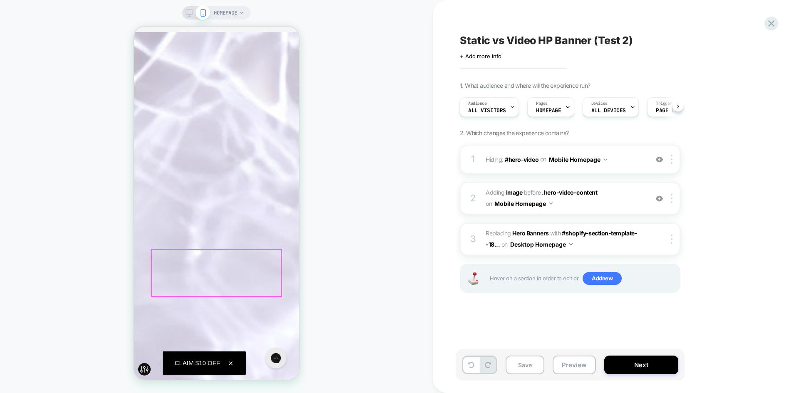
scroll to position [785, 0]
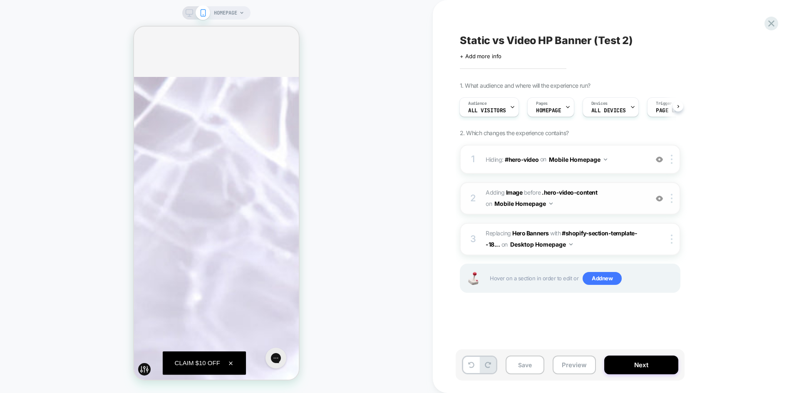
click at [657, 199] on img at bounding box center [659, 198] width 7 height 7
click at [660, 200] on img at bounding box center [659, 198] width 7 height 7
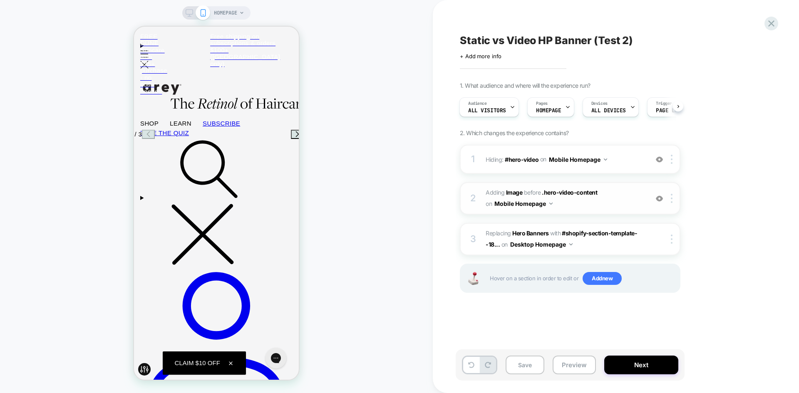
scroll to position [0, 0]
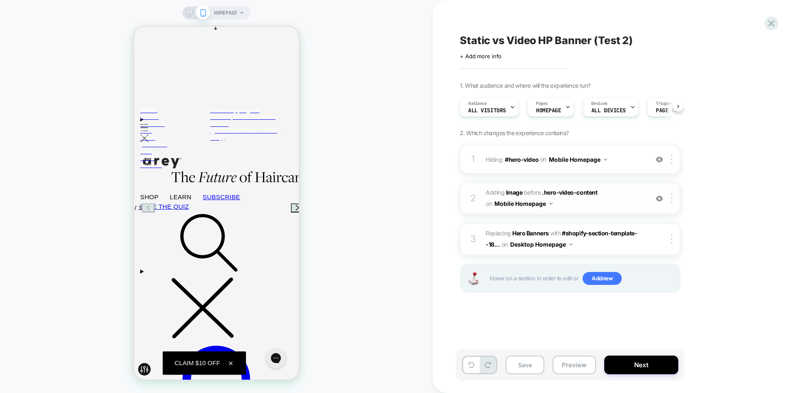
click at [660, 201] on img at bounding box center [659, 198] width 7 height 7
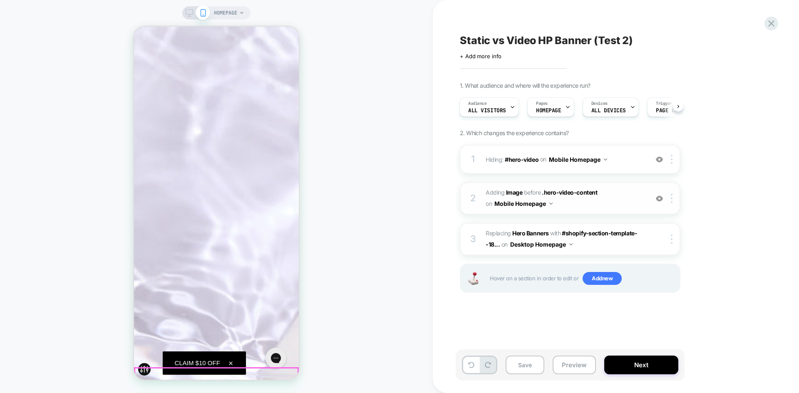
scroll to position [1159, 0]
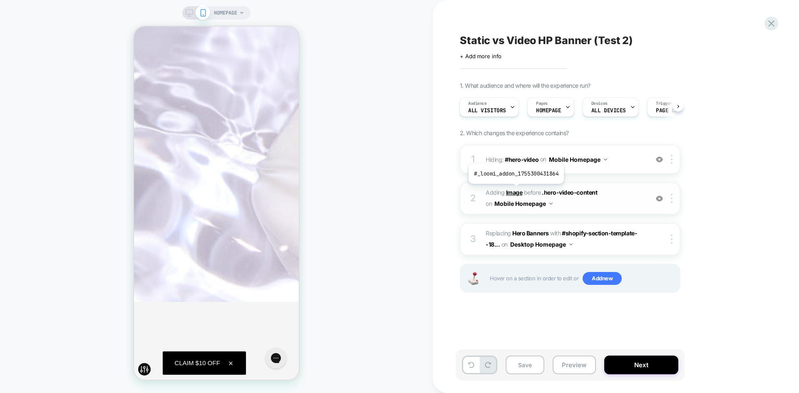
click at [515, 190] on b "Image" at bounding box center [514, 192] width 17 height 7
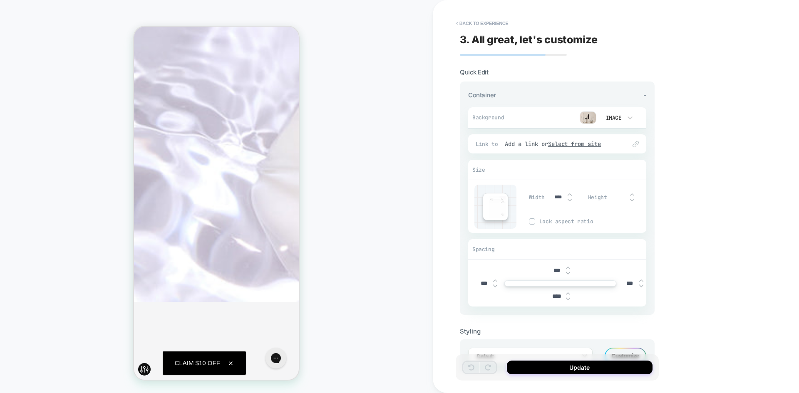
click at [587, 122] on img at bounding box center [588, 118] width 17 height 12
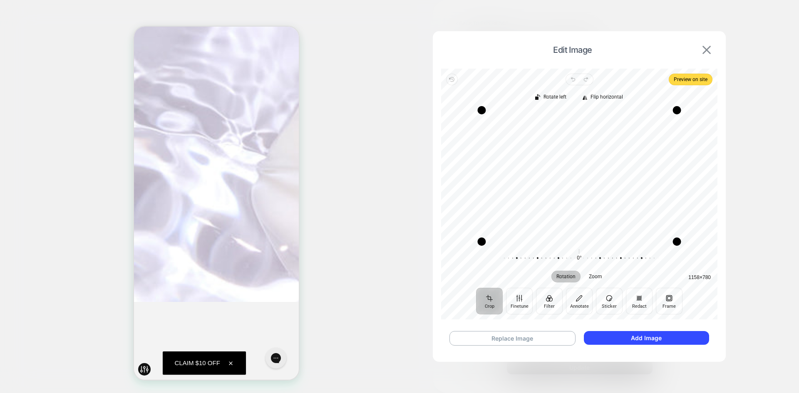
click at [703, 49] on img at bounding box center [707, 50] width 8 height 8
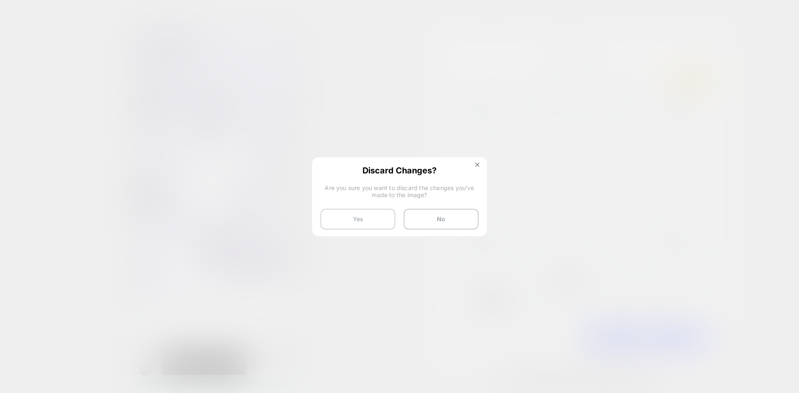
click at [364, 227] on button "Yes" at bounding box center [357, 219] width 75 height 21
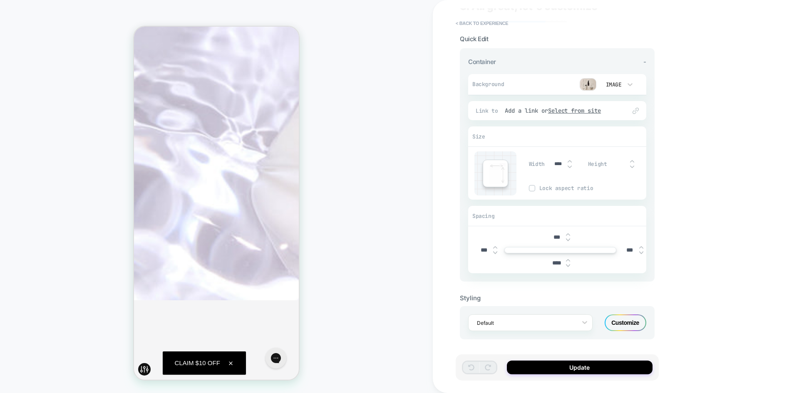
scroll to position [34, 0]
click at [474, 24] on button "< Back to experience" at bounding box center [482, 23] width 61 height 13
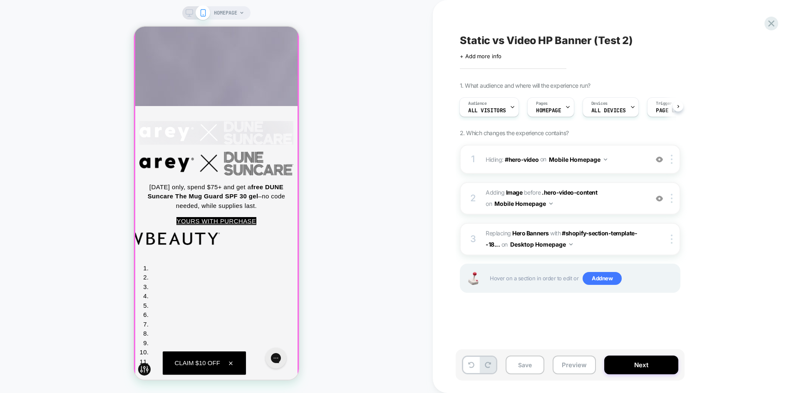
scroll to position [1952, 0]
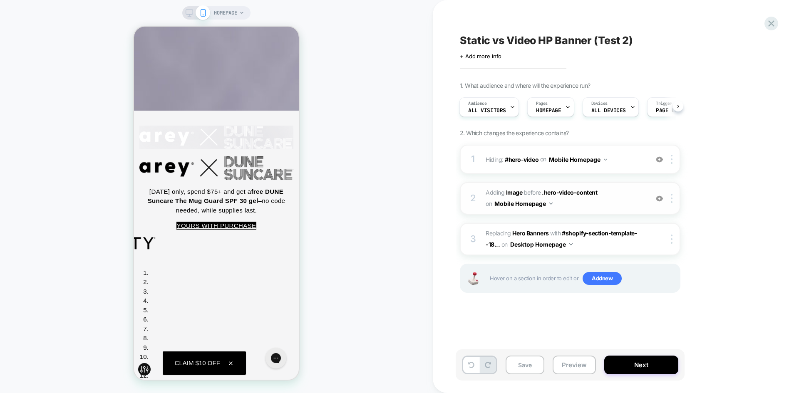
click at [656, 199] on img at bounding box center [659, 198] width 7 height 7
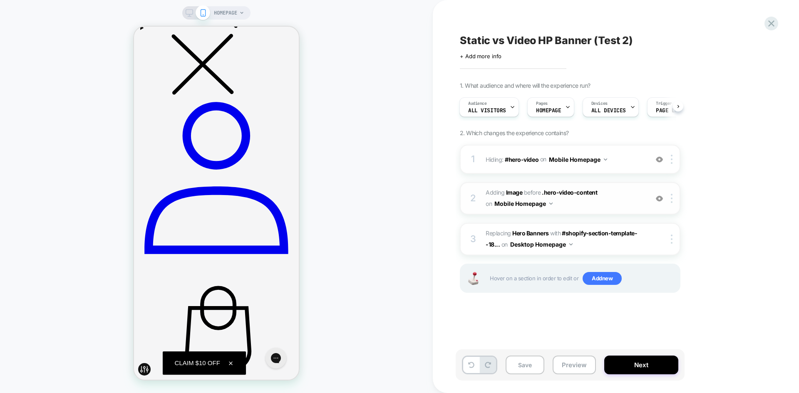
scroll to position [0, 0]
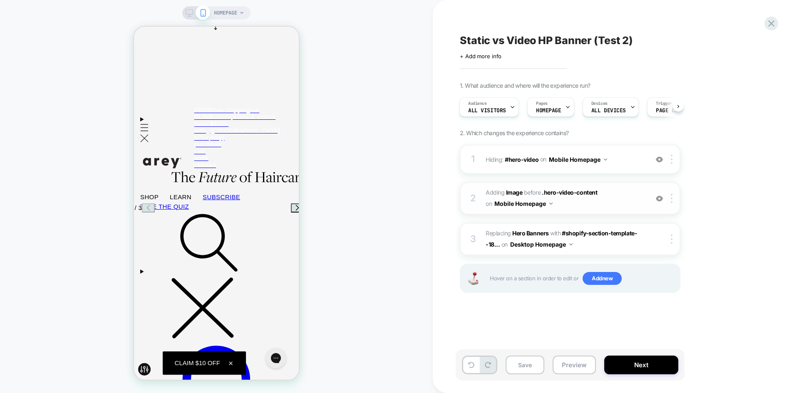
click at [576, 372] on button "Preview" at bounding box center [574, 365] width 43 height 19
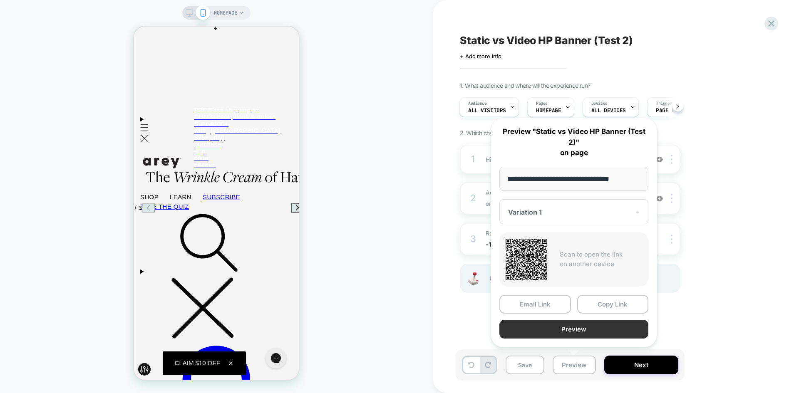
click at [593, 329] on button "Preview" at bounding box center [573, 329] width 149 height 19
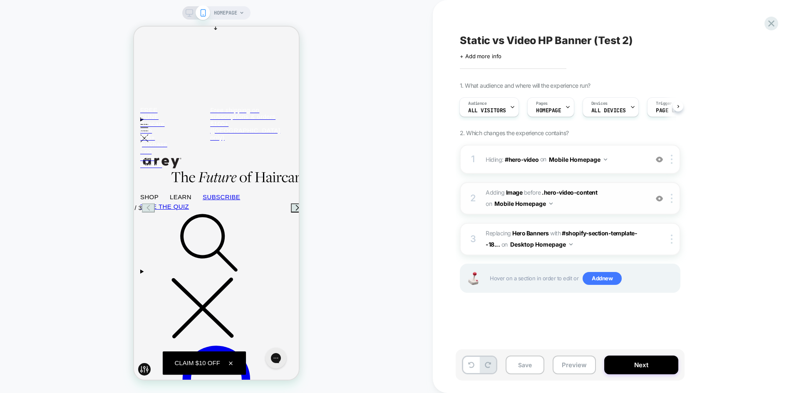
click at [739, 21] on div "Static vs Video HP Banner (Test 2) Click to edit experience details + Add more …" at bounding box center [612, 196] width 312 height 377
click at [767, 22] on icon at bounding box center [771, 23] width 11 height 11
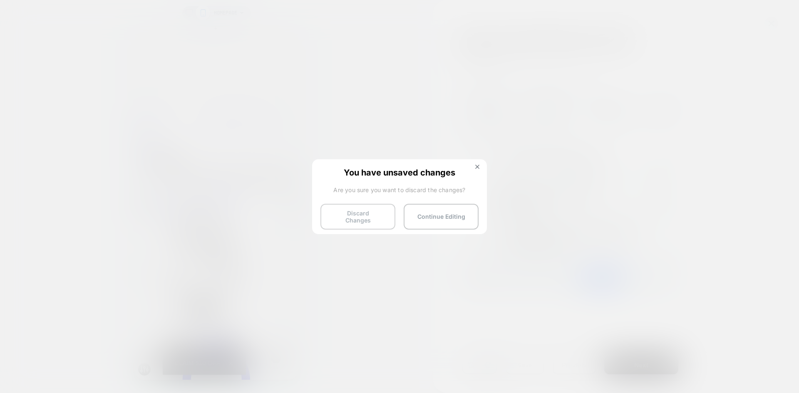
click at [367, 212] on button "Discard Changes" at bounding box center [357, 217] width 75 height 26
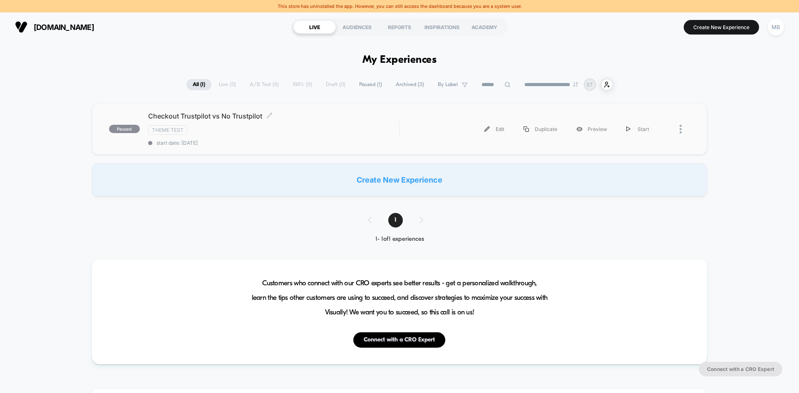
click at [242, 141] on span "start date: [DATE]" at bounding box center [273, 143] width 251 height 6
click at [217, 138] on div "Checkout Trustpilot vs No Trustpilot Theme Test start date: [DATE]" at bounding box center [273, 129] width 251 height 34
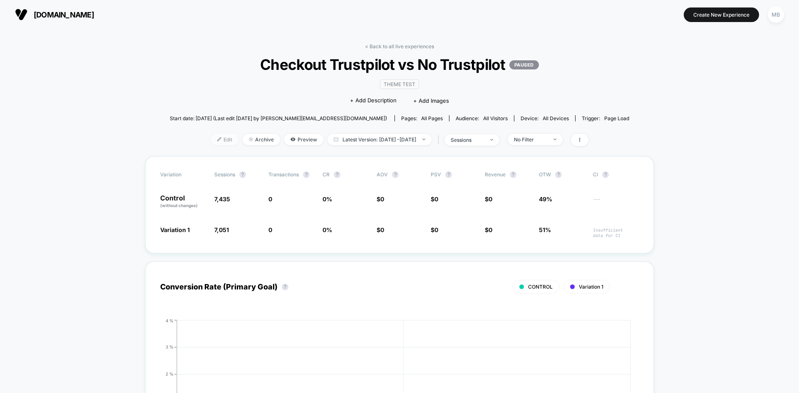
click at [213, 137] on span "Edit" at bounding box center [224, 139] width 27 height 11
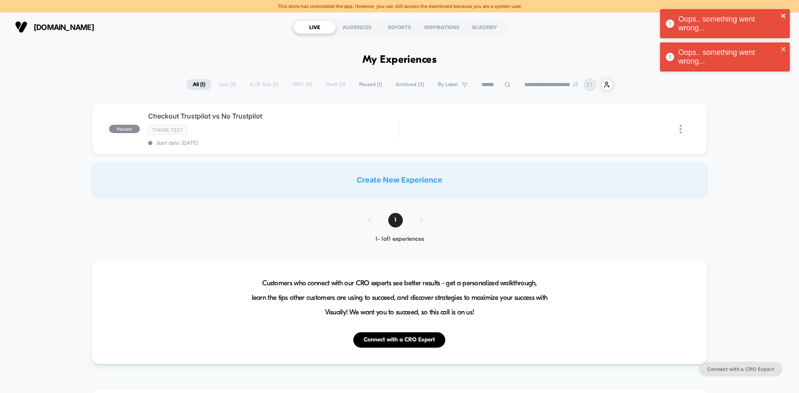
click at [785, 20] on button "close" at bounding box center [784, 16] width 6 height 8
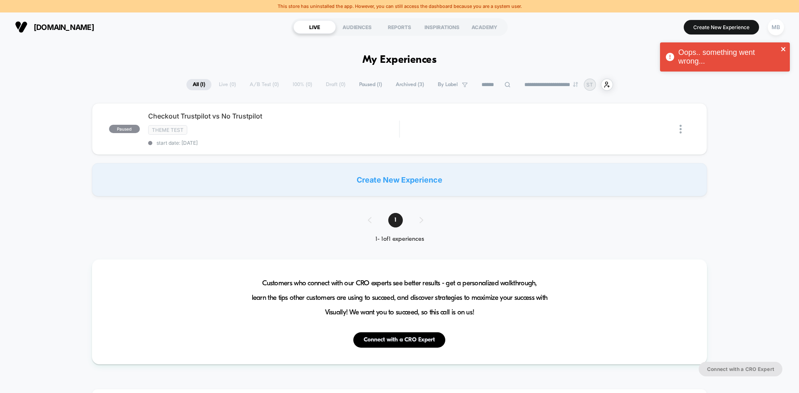
click at [784, 50] on icon "close" at bounding box center [783, 49] width 4 height 4
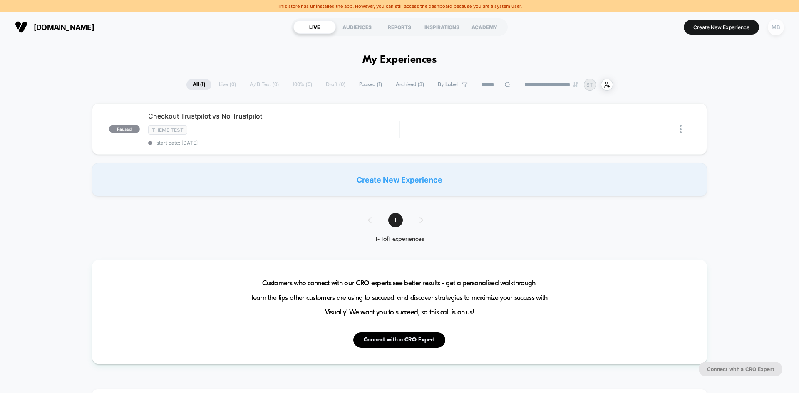
click at [776, 24] on div "MB" at bounding box center [776, 27] width 16 height 16
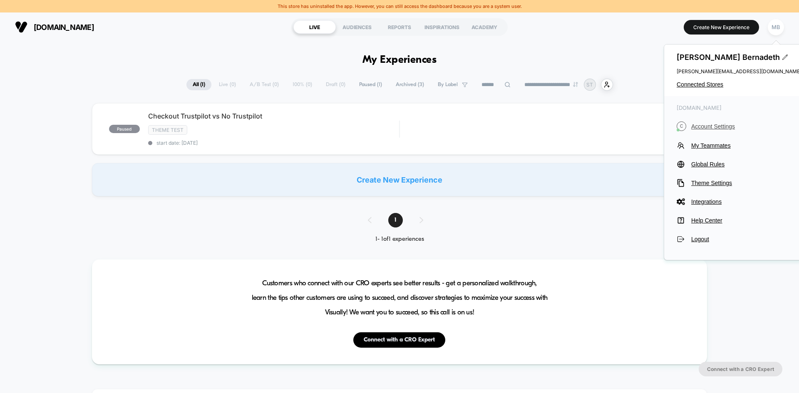
click at [709, 129] on span "Account Settings" at bounding box center [746, 126] width 110 height 7
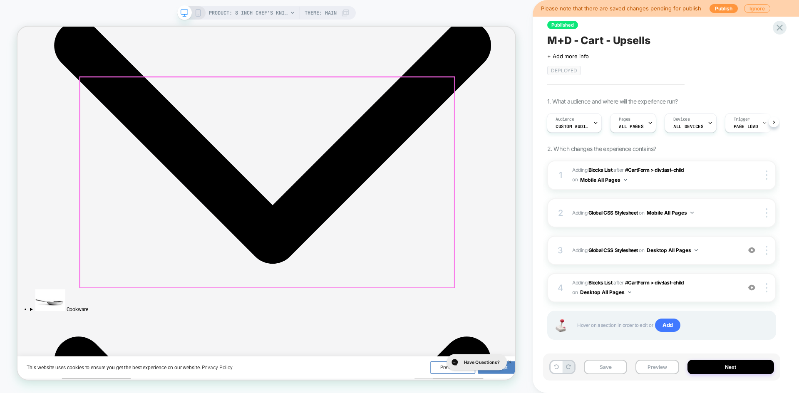
scroll to position [3787, 0]
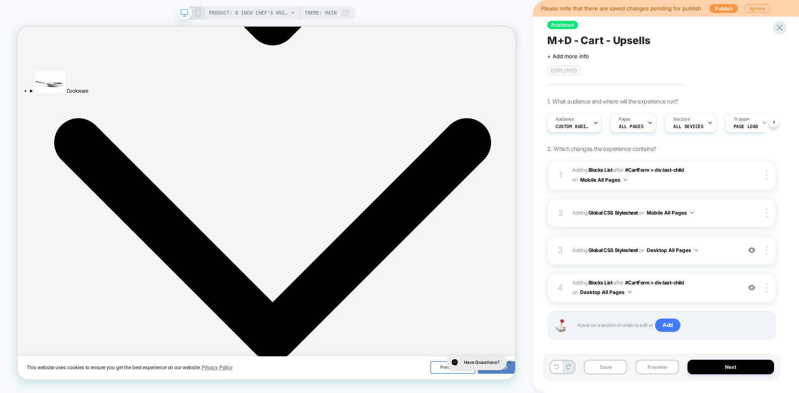
click at [603, 40] on span "M+D - Cart - Upsells" at bounding box center [598, 40] width 103 height 12
click at [778, 27] on icon at bounding box center [779, 27] width 11 height 11
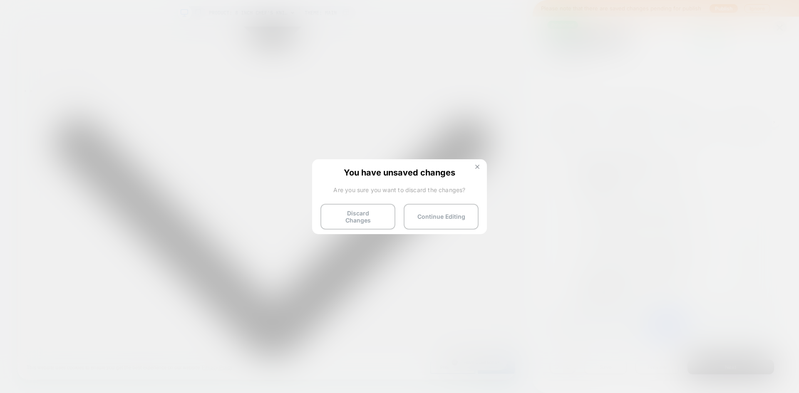
drag, startPoint x: 475, startPoint y: 166, endPoint x: 633, endPoint y: 171, distance: 158.2
click at [475, 166] on button at bounding box center [477, 167] width 9 height 7
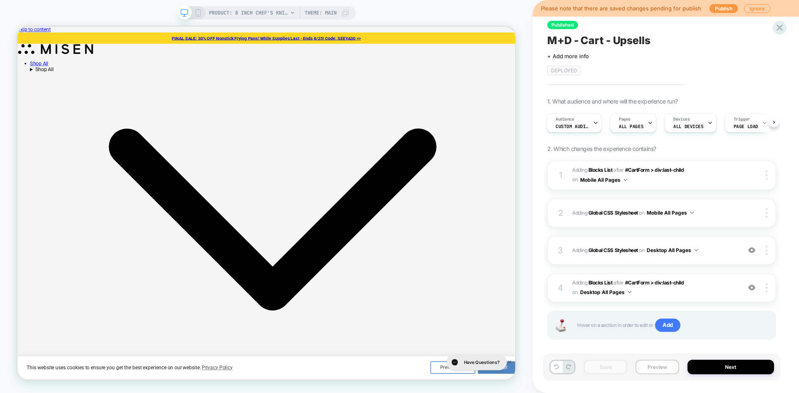
click at [660, 368] on button "Preview" at bounding box center [657, 367] width 43 height 15
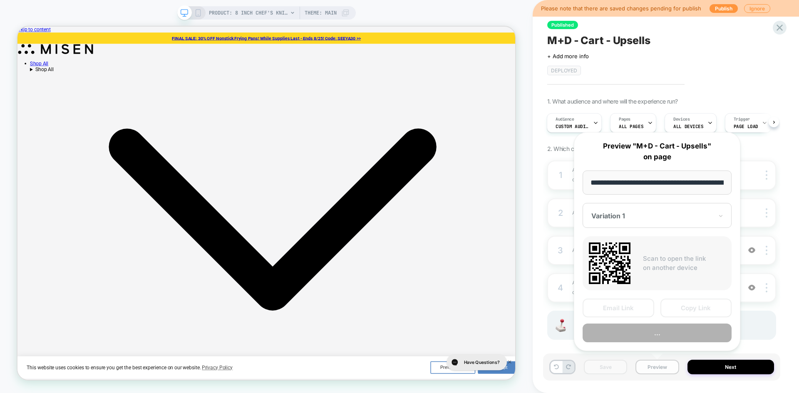
scroll to position [0, 64]
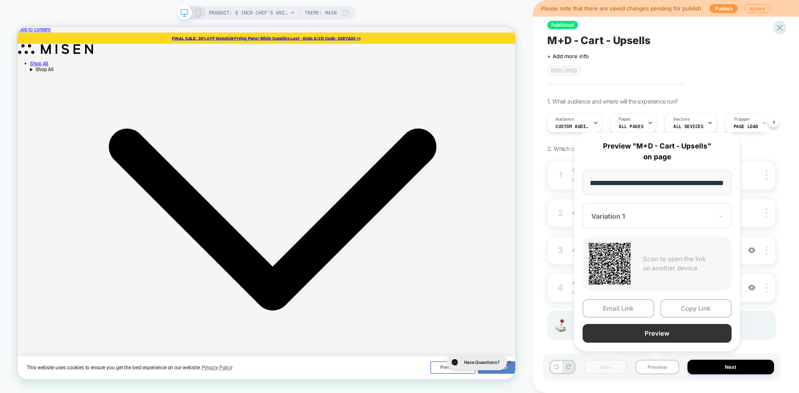
click at [694, 335] on button "Preview" at bounding box center [657, 333] width 149 height 19
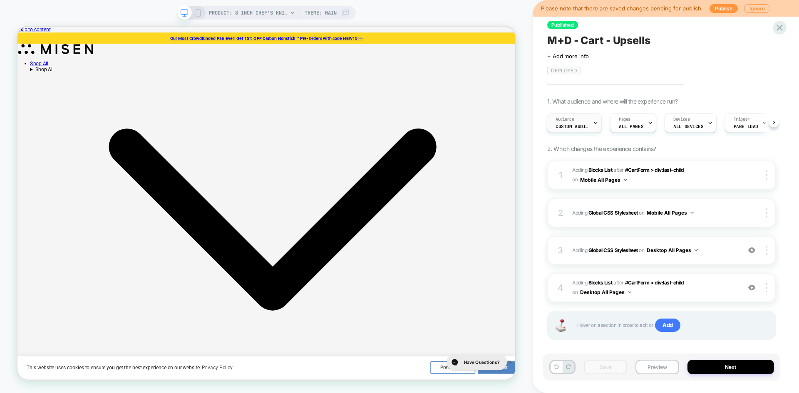
click at [586, 129] on div "Audience Custom Audience" at bounding box center [572, 123] width 50 height 19
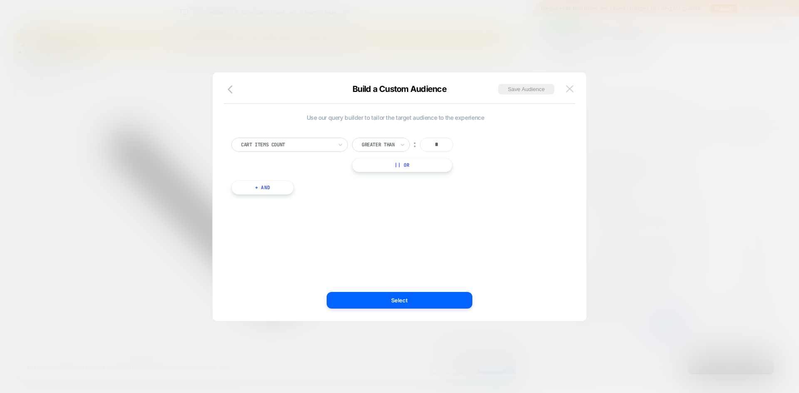
click at [569, 92] on img at bounding box center [569, 88] width 7 height 7
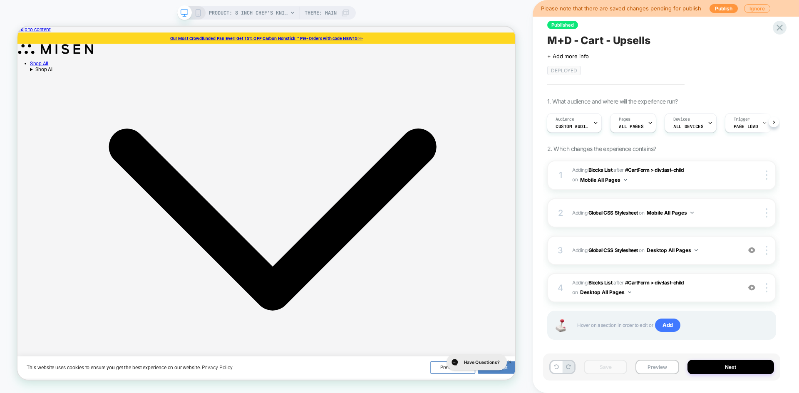
click at [197, 16] on icon at bounding box center [197, 12] width 7 height 7
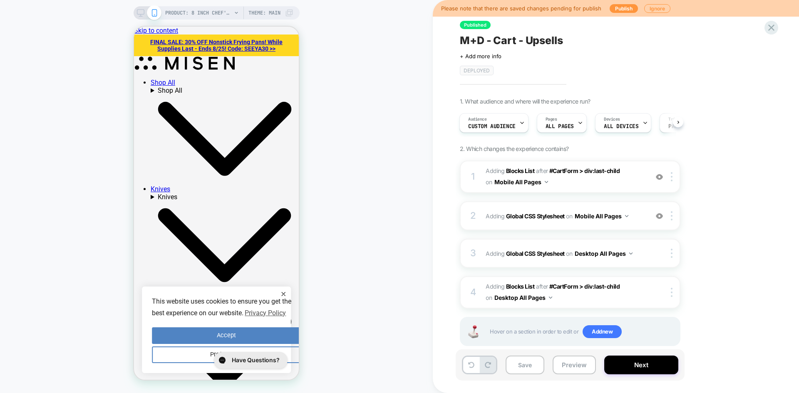
click at [521, 43] on span "M+D - Cart - Upsells" at bounding box center [511, 40] width 103 height 12
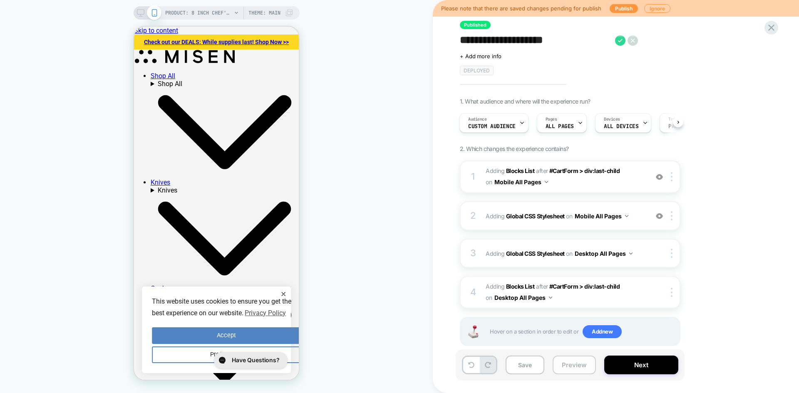
click at [579, 362] on button "Preview" at bounding box center [574, 365] width 43 height 19
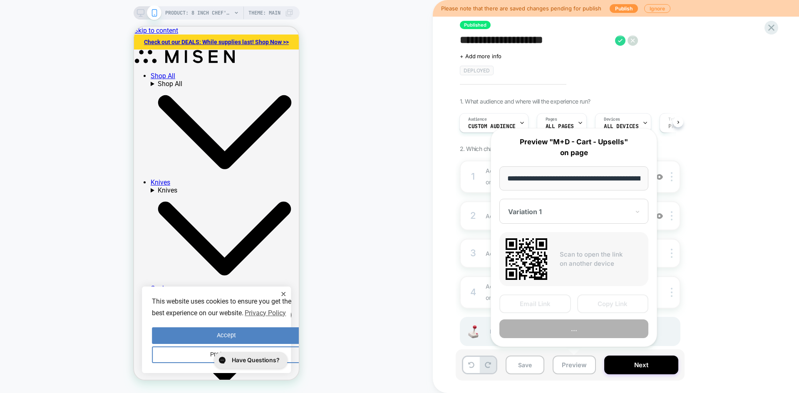
scroll to position [0, 64]
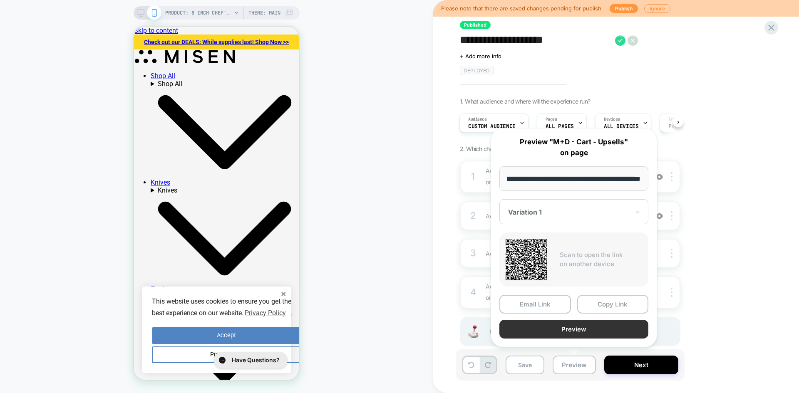
click at [586, 328] on button "Preview" at bounding box center [573, 329] width 149 height 19
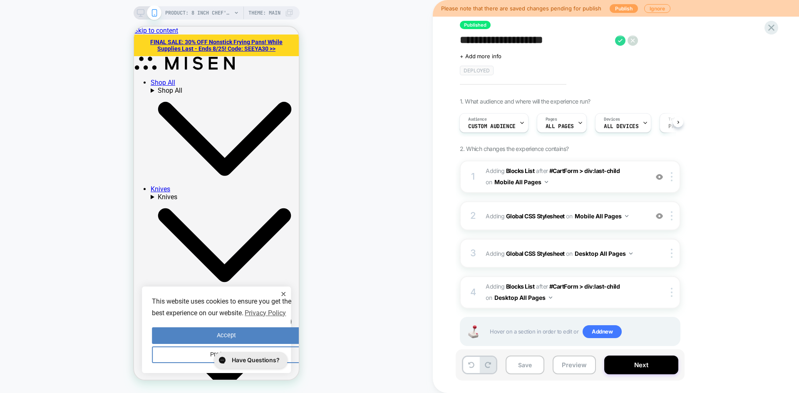
click at [621, 8] on button "Publish" at bounding box center [624, 8] width 28 height 9
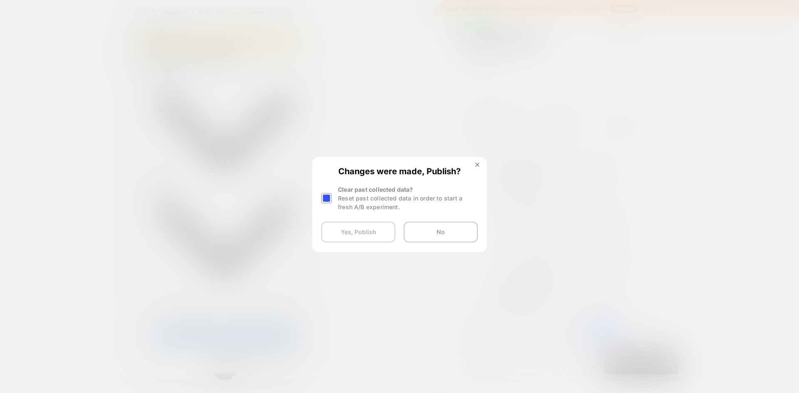
click at [346, 230] on button "Yes, Publish" at bounding box center [358, 232] width 74 height 21
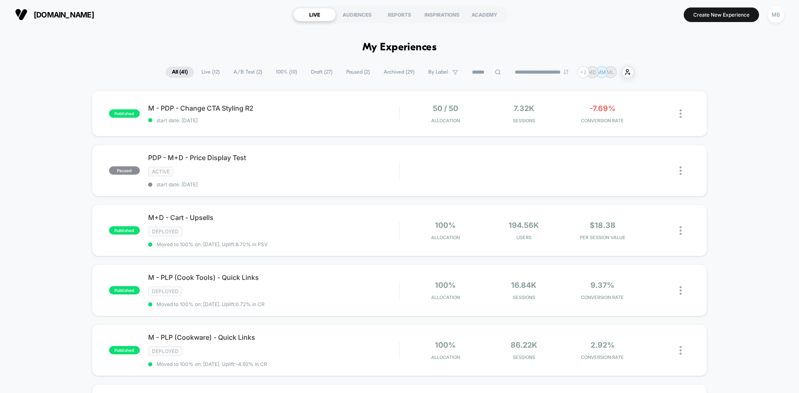
click at [495, 74] on icon at bounding box center [497, 72] width 5 height 5
paste input "**********"
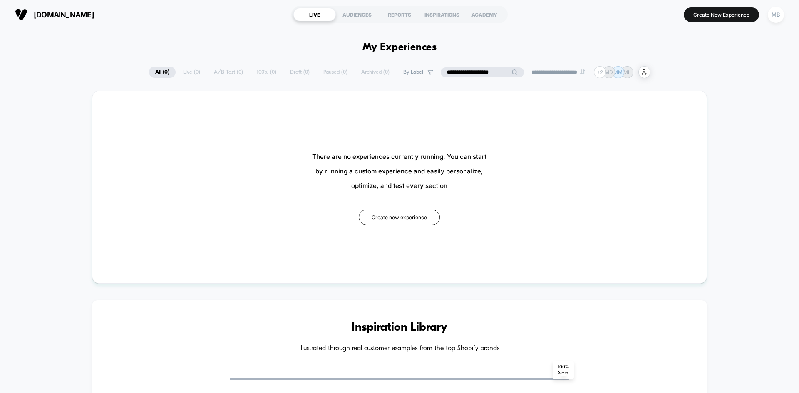
drag, startPoint x: 457, startPoint y: 72, endPoint x: 398, endPoint y: 71, distance: 58.7
click at [398, 71] on div "**********" at bounding box center [400, 72] width 502 height 12
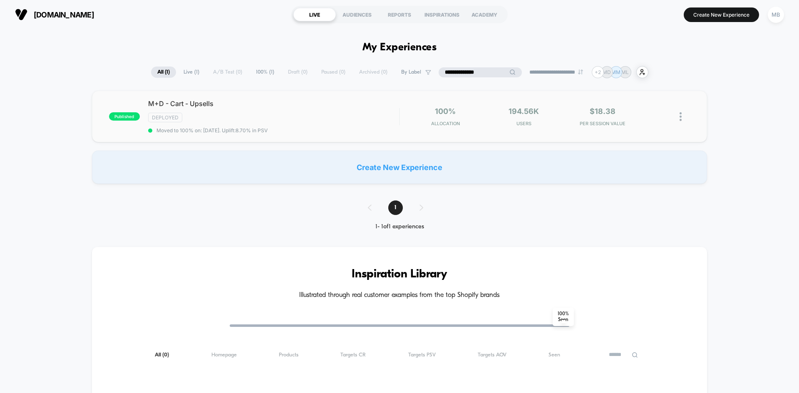
type input "**********"
click at [469, 117] on div "100% Allocation" at bounding box center [445, 117] width 74 height 20
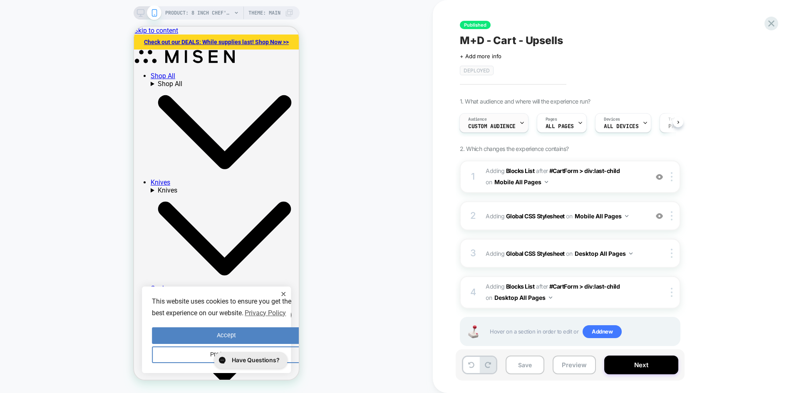
click at [487, 124] on span "Custom Audience" at bounding box center [491, 127] width 47 height 6
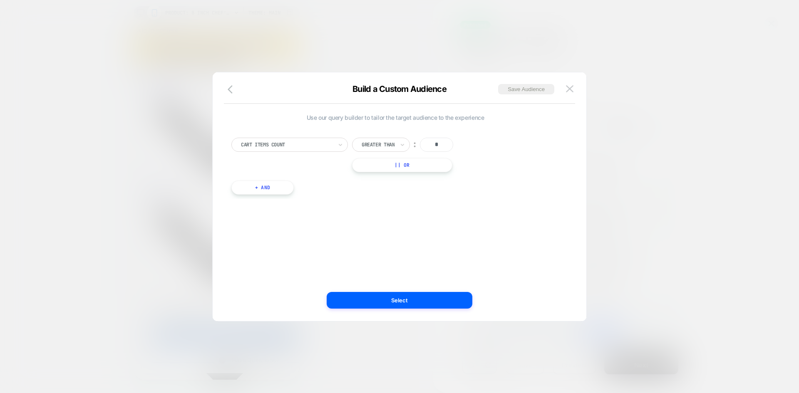
click at [567, 90] on img at bounding box center [569, 88] width 7 height 7
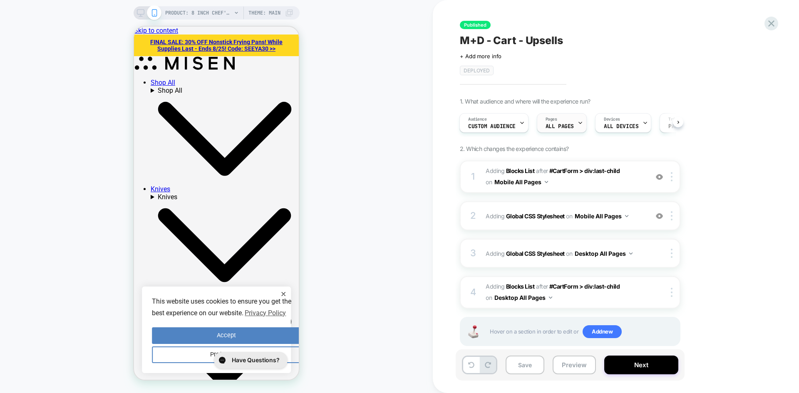
click at [556, 127] on span "ALL PAGES" at bounding box center [560, 127] width 28 height 6
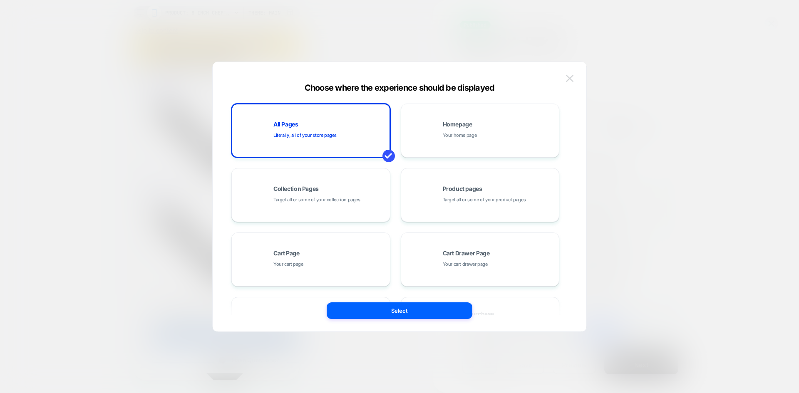
click at [571, 78] on img at bounding box center [569, 78] width 7 height 7
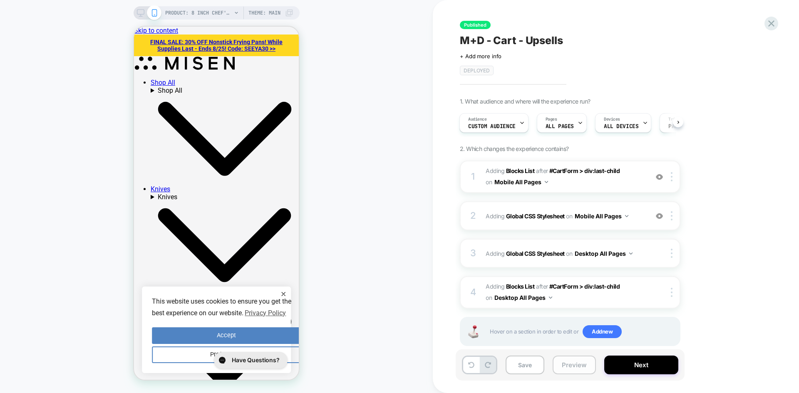
click at [584, 363] on button "Preview" at bounding box center [574, 365] width 43 height 19
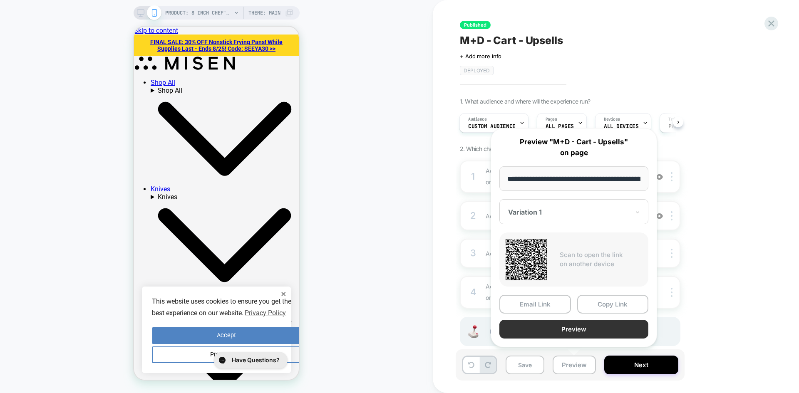
click at [597, 331] on button "Preview" at bounding box center [573, 329] width 149 height 19
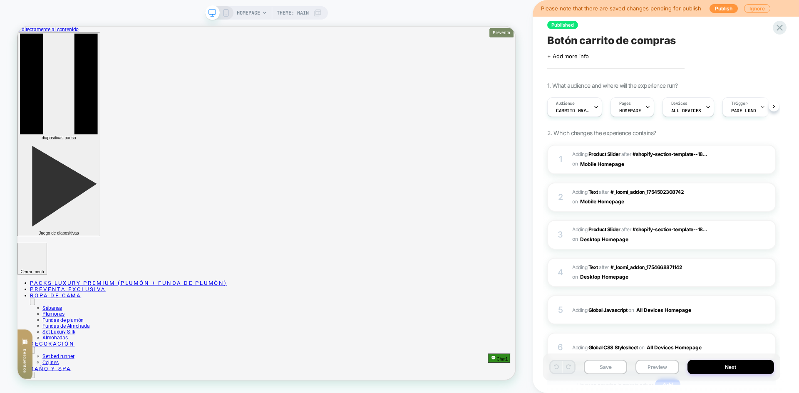
scroll to position [0, 0]
click at [585, 40] on span "Botón carrito de compras" at bounding box center [611, 40] width 129 height 12
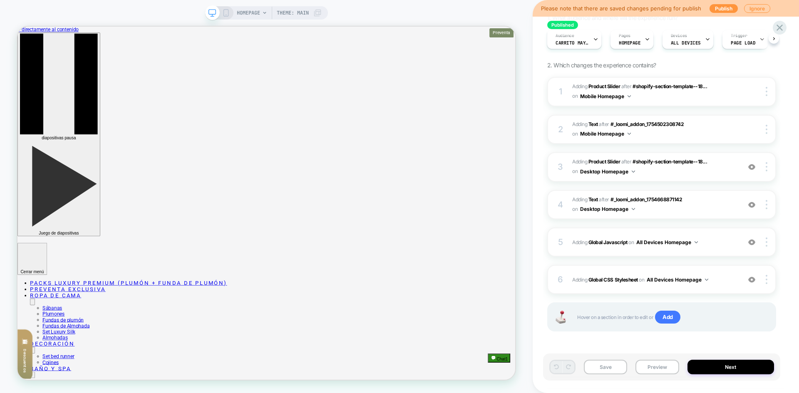
scroll to position [69, 0]
click at [663, 371] on button "Preview" at bounding box center [657, 367] width 43 height 15
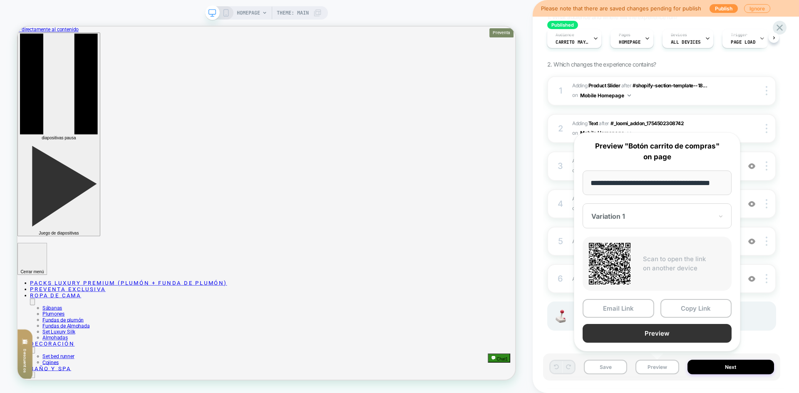
scroll to position [0, 0]
click at [685, 337] on button "Preview" at bounding box center [657, 333] width 149 height 19
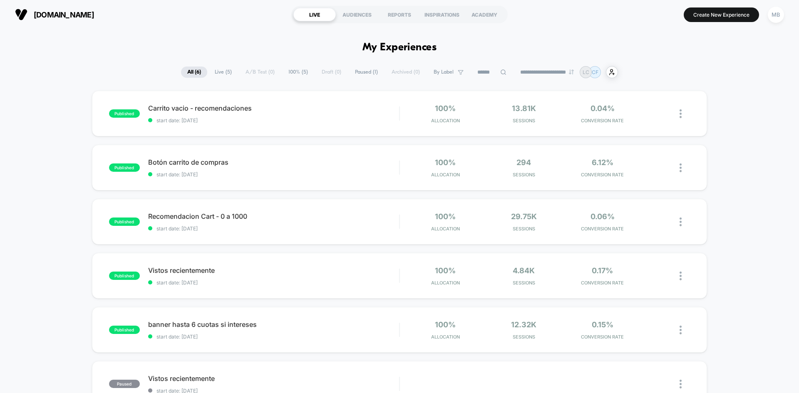
click at [484, 74] on input at bounding box center [492, 72] width 42 height 10
paste input "**********"
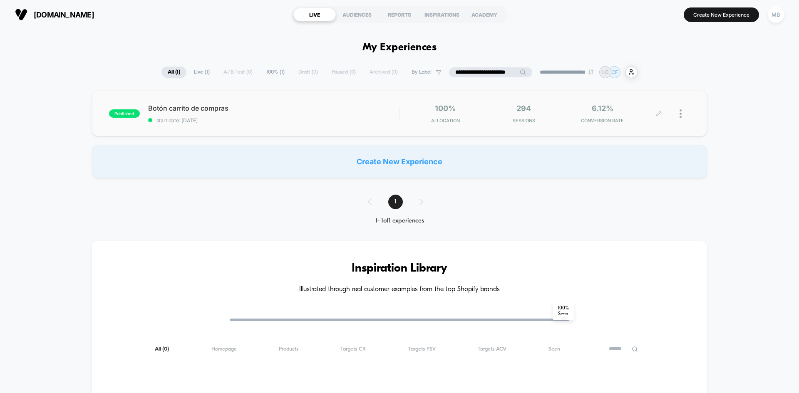
type input "**********"
click at [492, 112] on div "294 Sessions" at bounding box center [524, 114] width 74 height 20
